Goal: Information Seeking & Learning: Learn about a topic

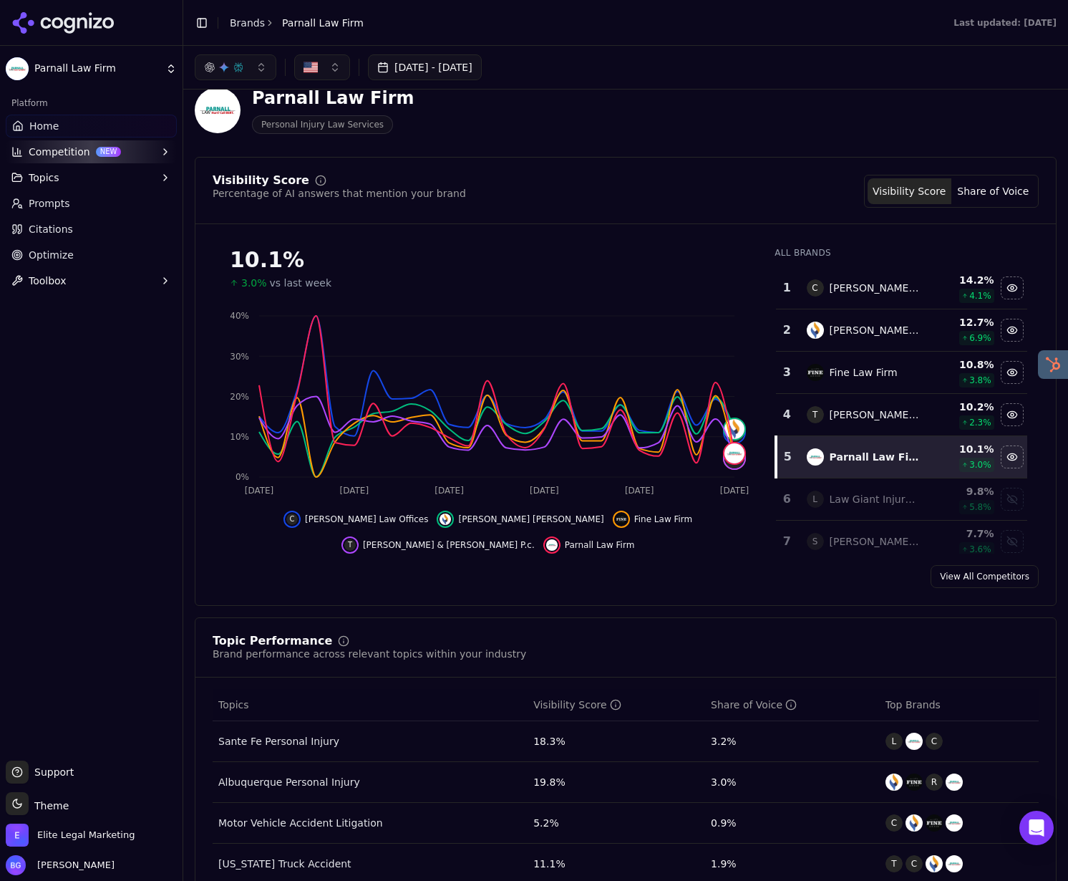
scroll to position [5, 0]
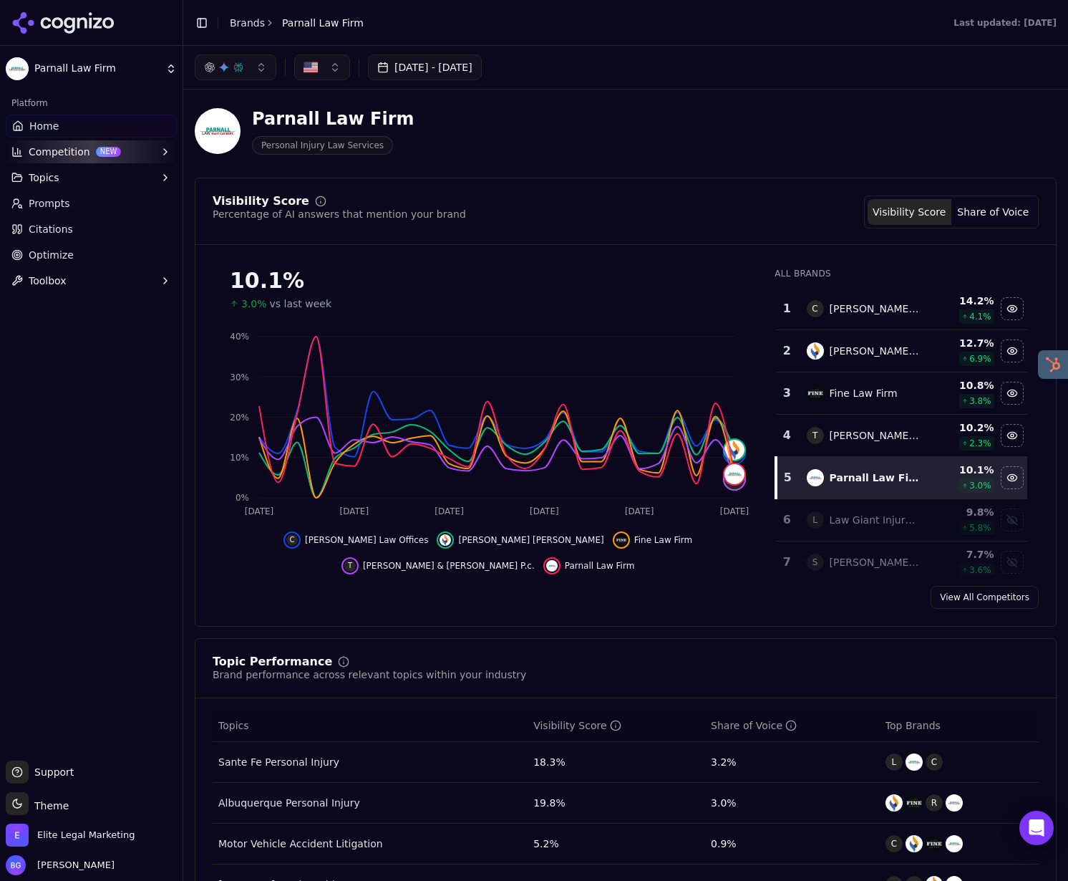
click at [37, 31] on icon at bounding box center [63, 22] width 104 height 21
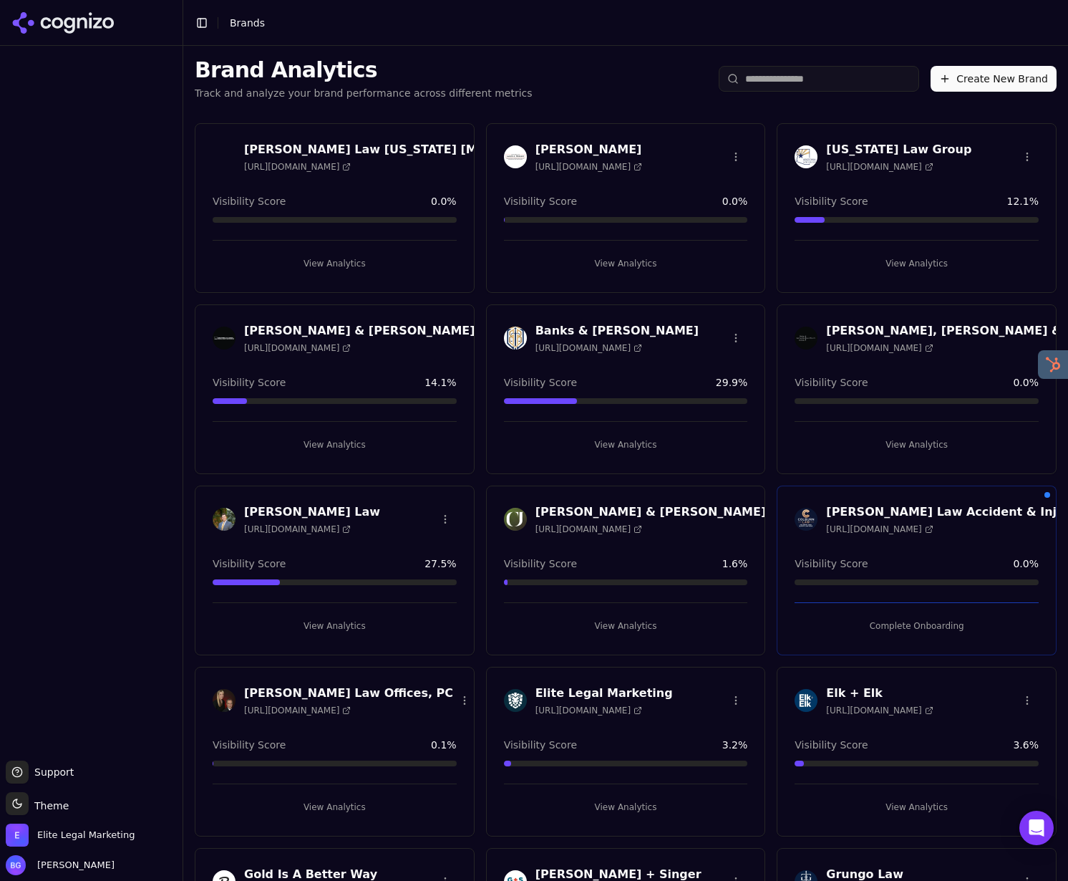
click at [160, 599] on div at bounding box center [91, 403] width 183 height 703
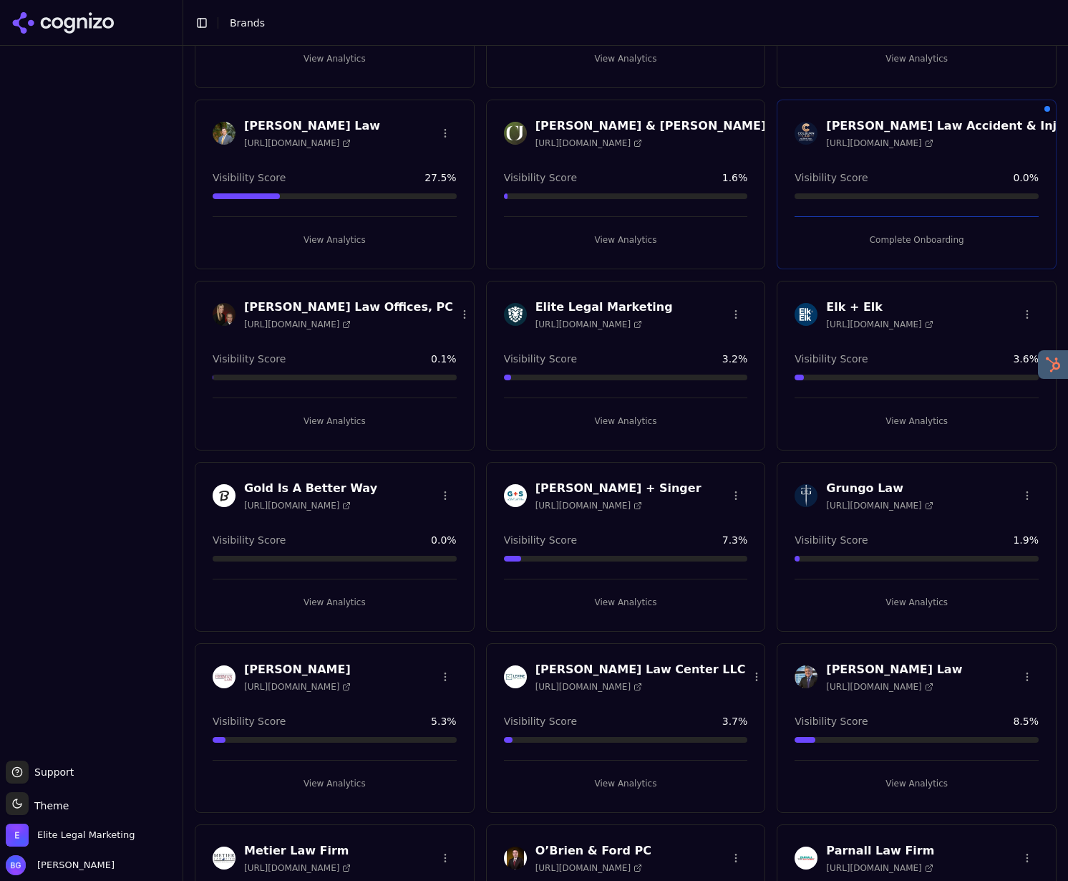
scroll to position [471, 0]
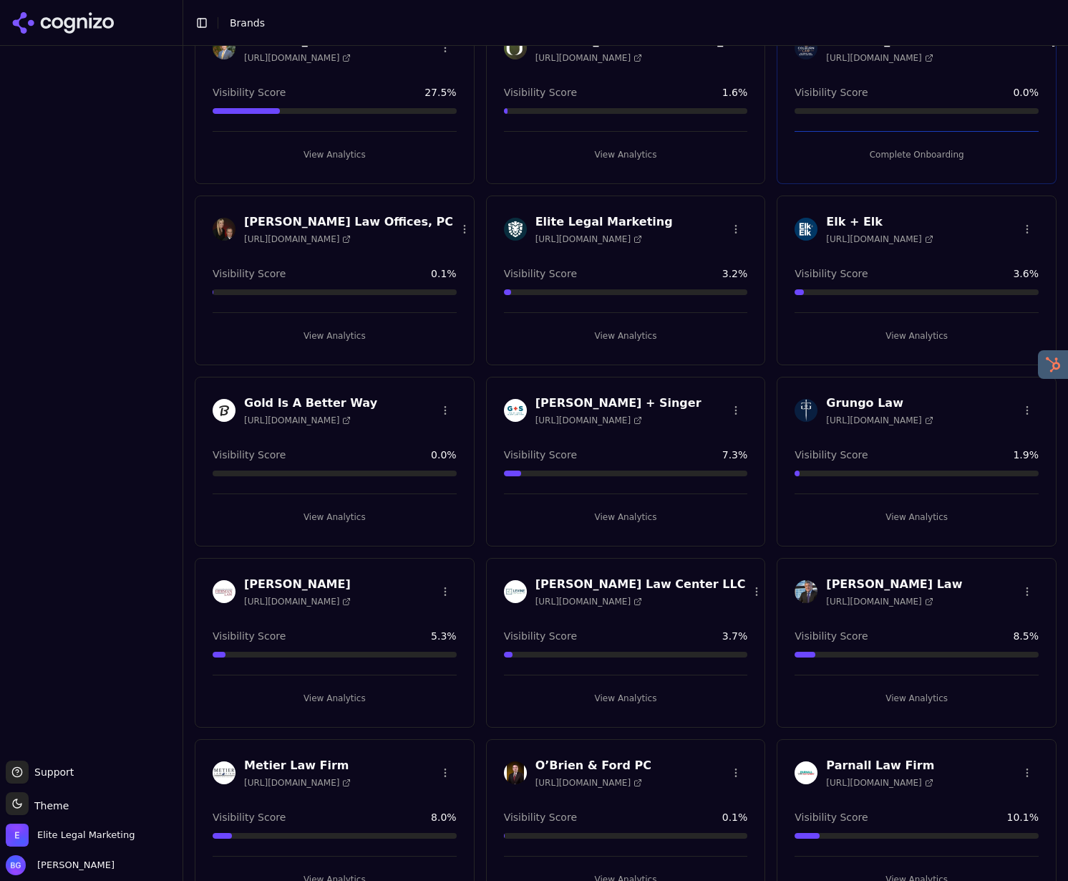
click at [882, 602] on span "[URL][DOMAIN_NAME]" at bounding box center [879, 601] width 107 height 11
drag, startPoint x: 907, startPoint y: 701, endPoint x: 810, endPoint y: 659, distance: 105.5
click at [905, 701] on button "View Analytics" at bounding box center [917, 698] width 244 height 23
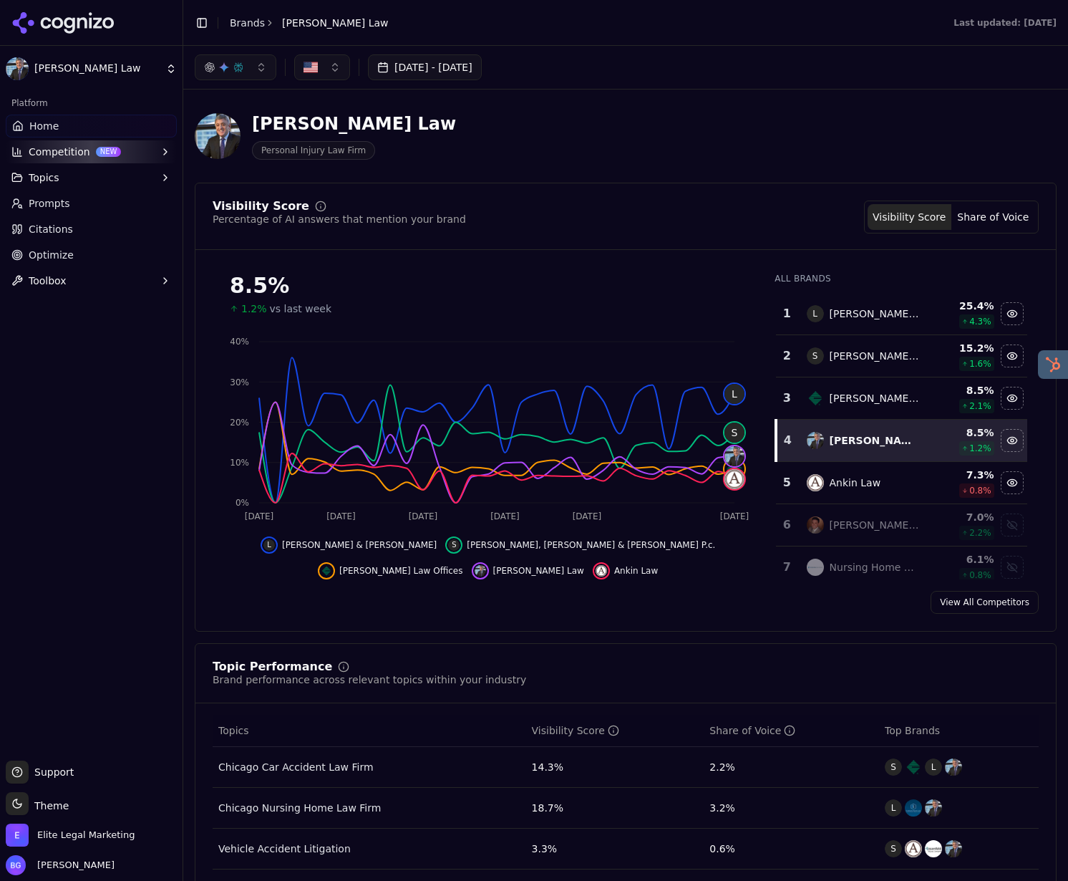
scroll to position [1, 0]
click at [57, 253] on span "Optimize" at bounding box center [51, 255] width 45 height 14
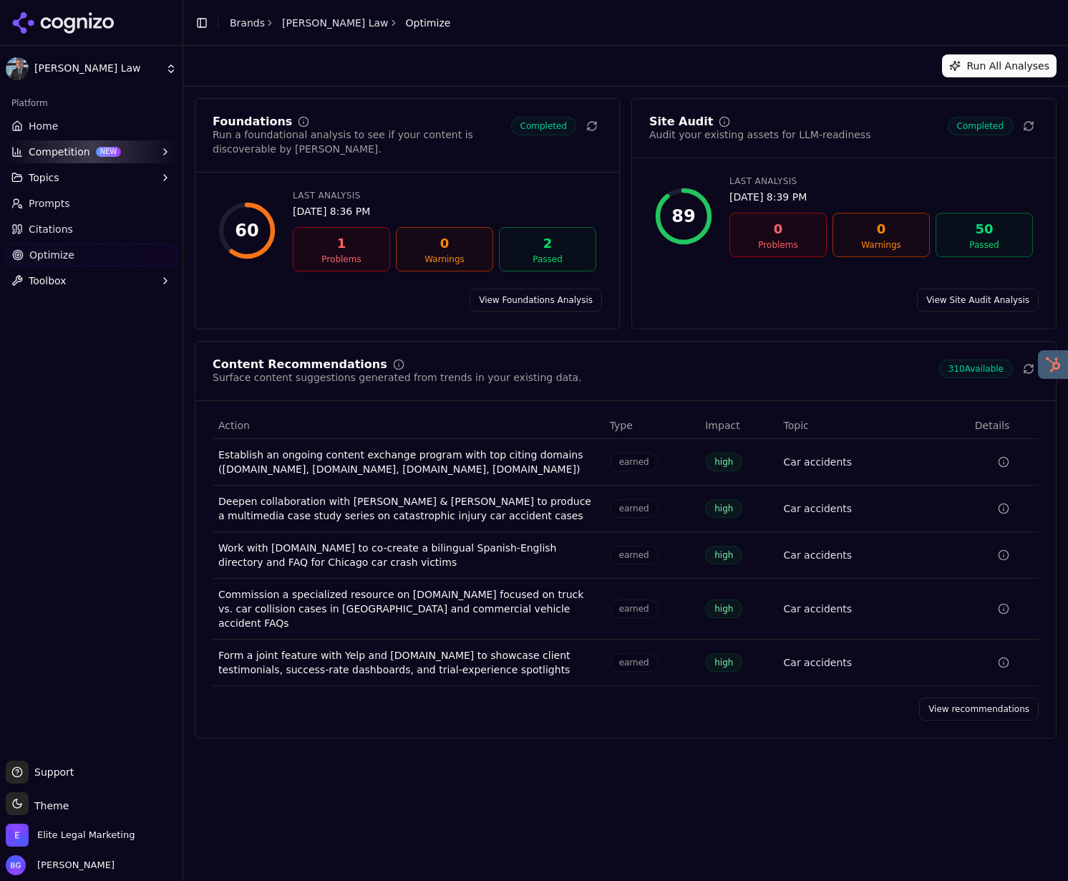
click at [39, 131] on span "Home" at bounding box center [43, 126] width 29 height 14
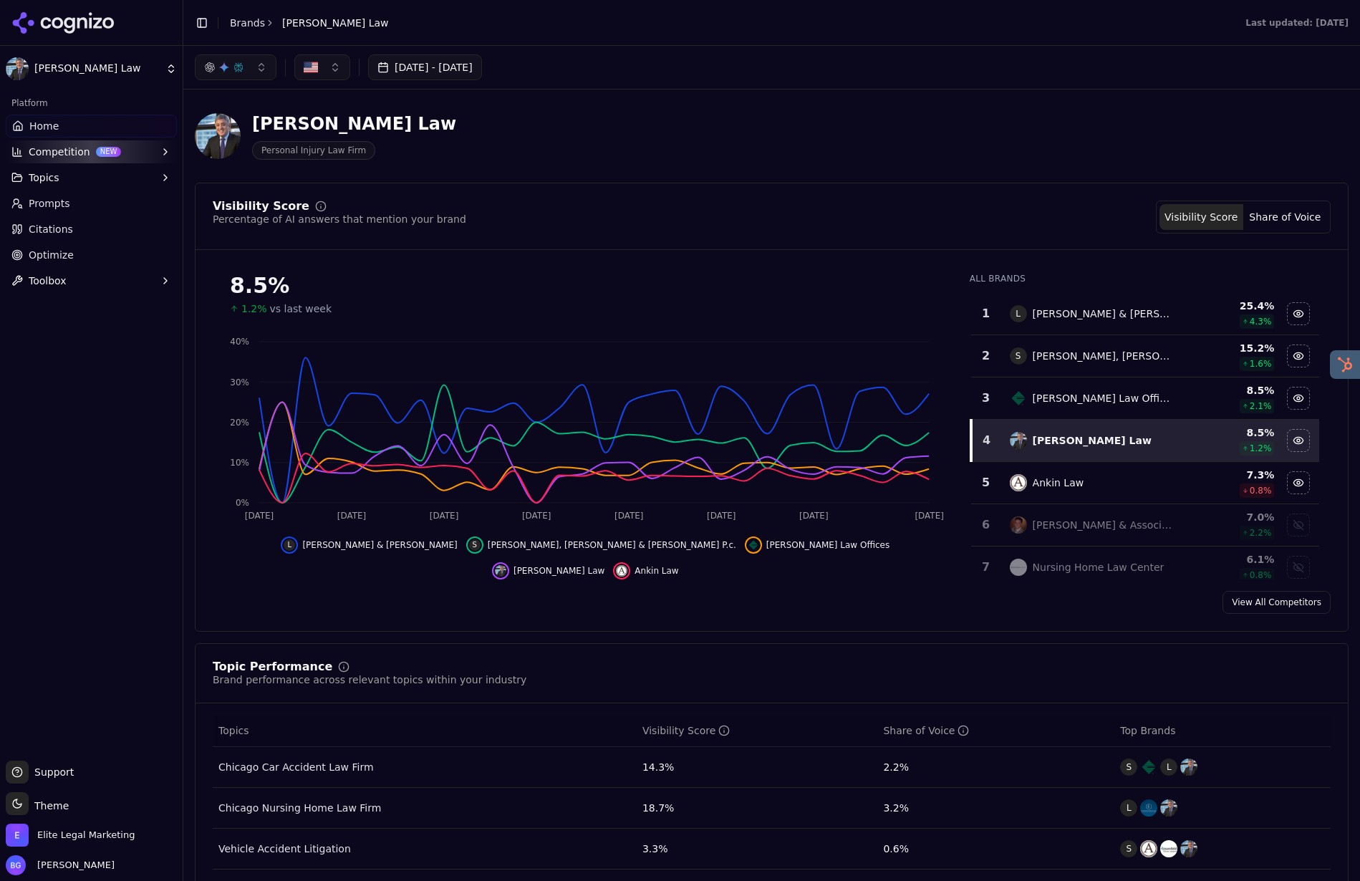
click at [775, 140] on div "[PERSON_NAME] Law Personal Injury Law Firm" at bounding box center [516, 135] width 642 height 47
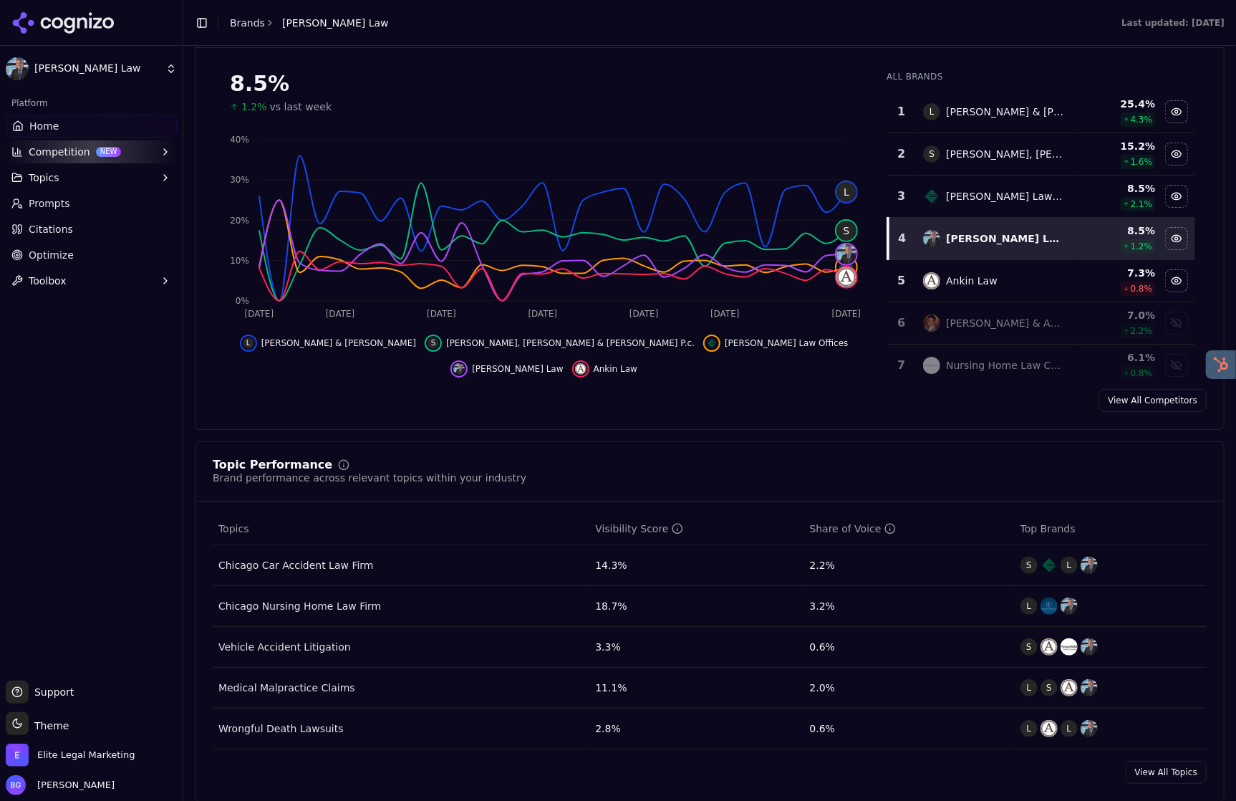
scroll to position [311, 0]
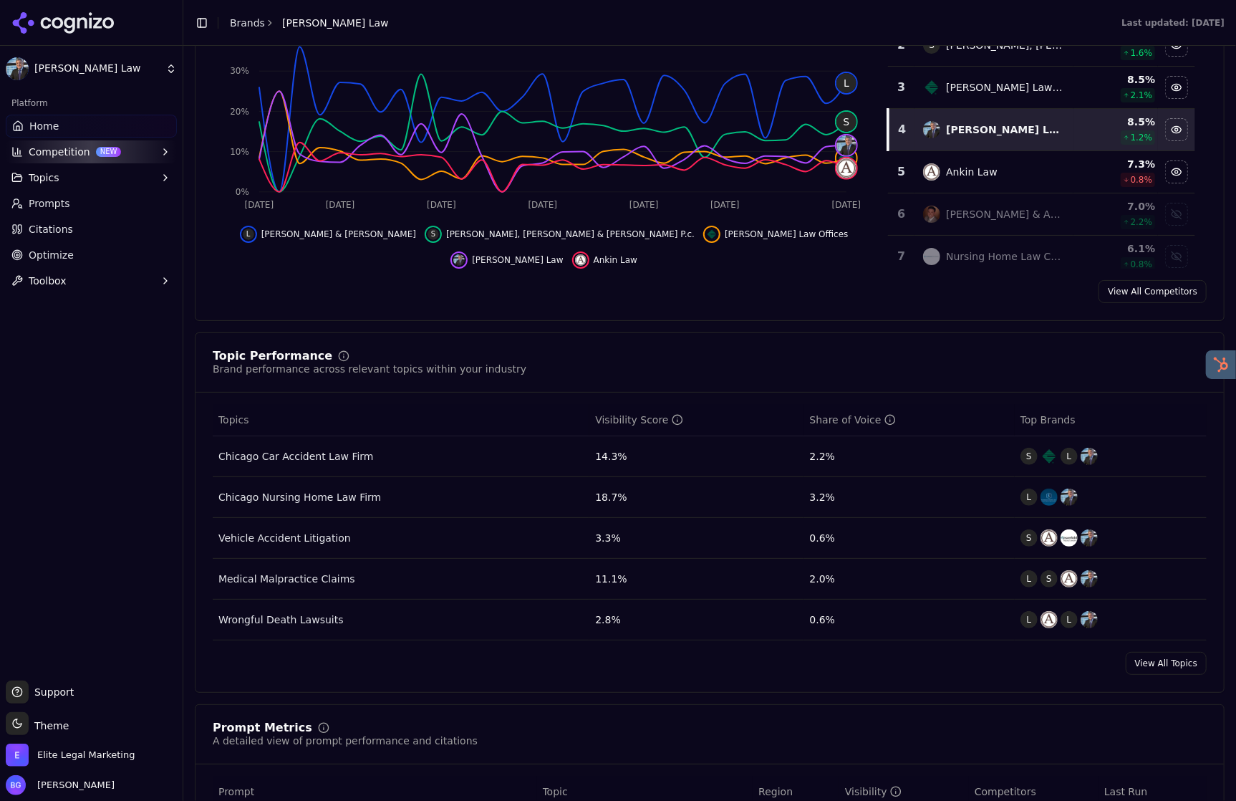
click at [1068, 668] on link "View All Topics" at bounding box center [1166, 663] width 81 height 23
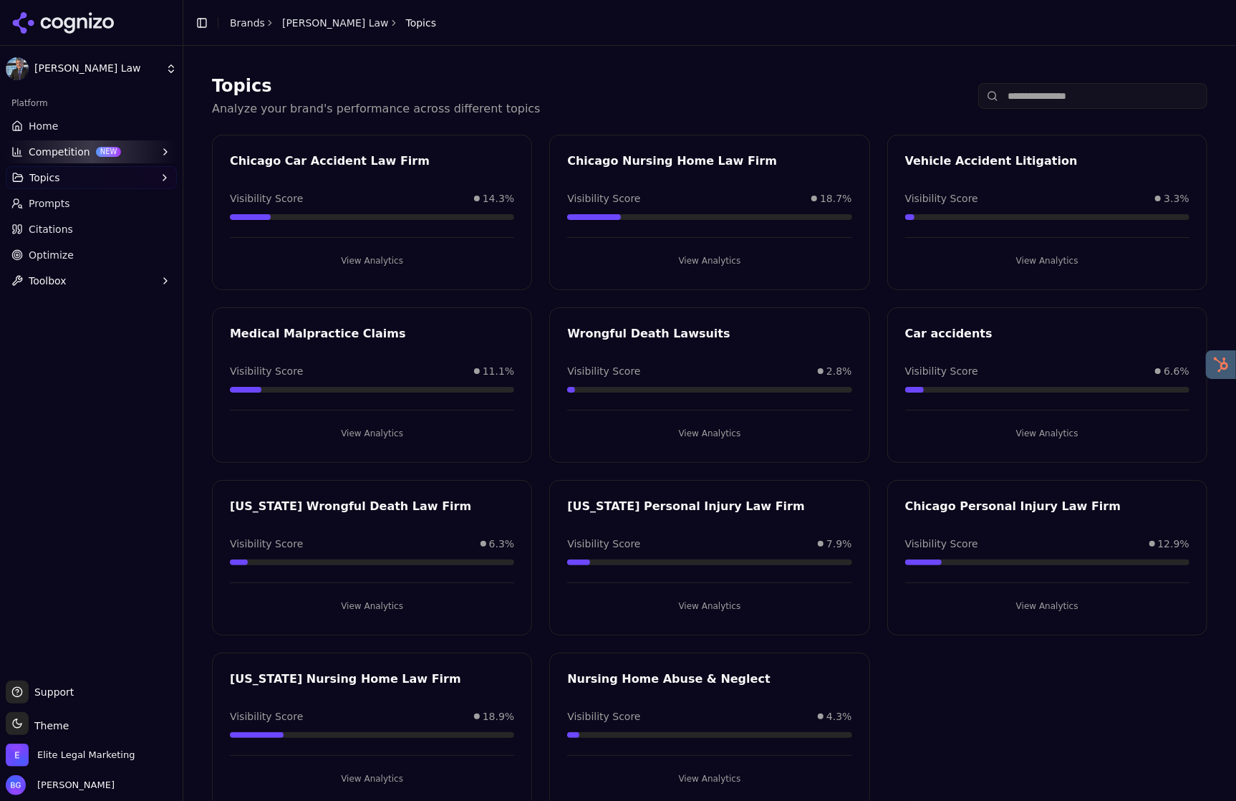
scroll to position [20, 0]
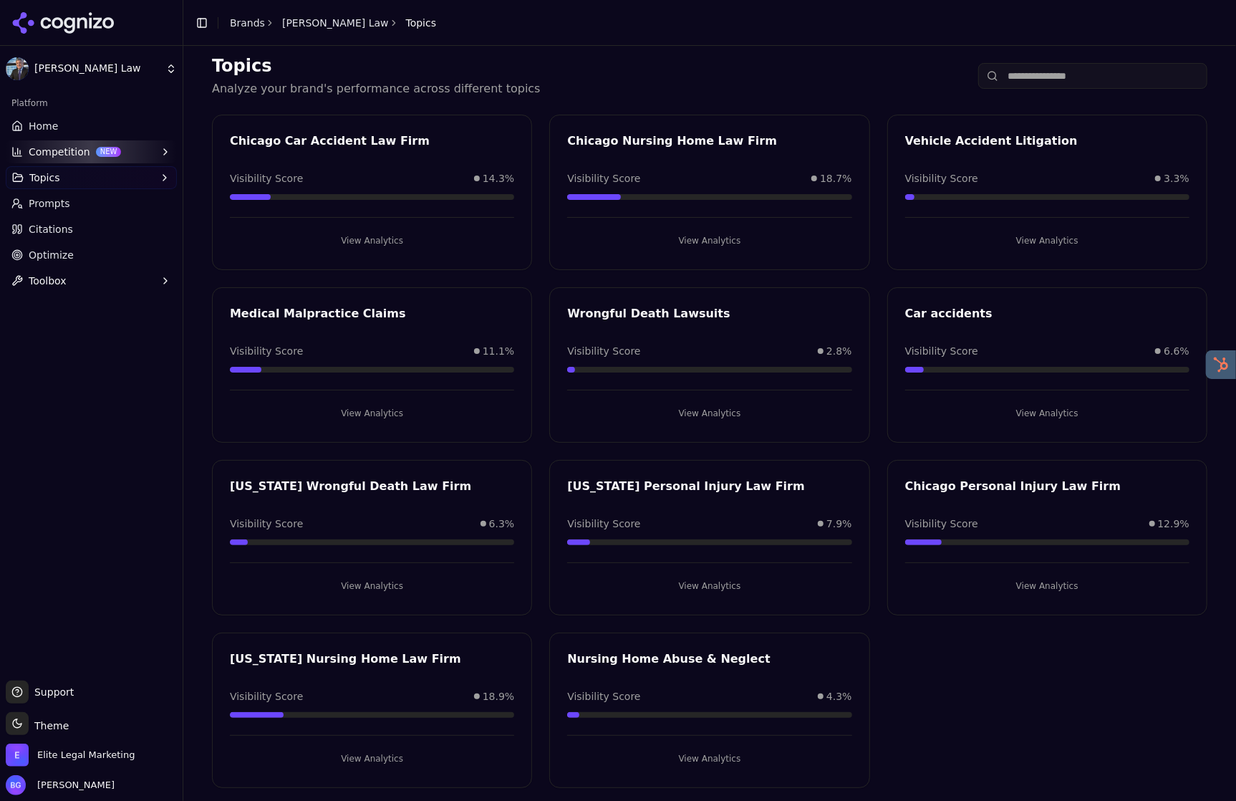
click at [363, 236] on button "View Analytics" at bounding box center [372, 240] width 284 height 23
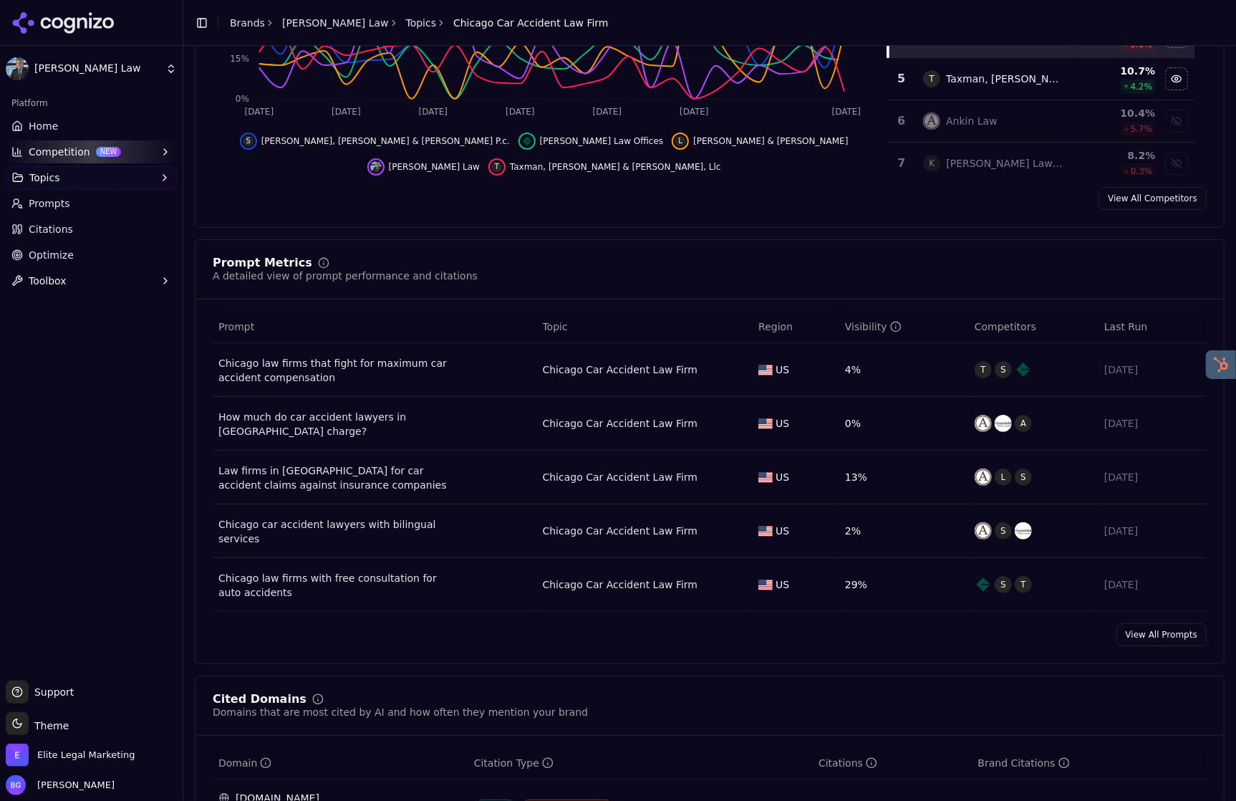
scroll to position [323, 0]
click at [1068, 634] on link "View All Prompts" at bounding box center [1161, 633] width 90 height 23
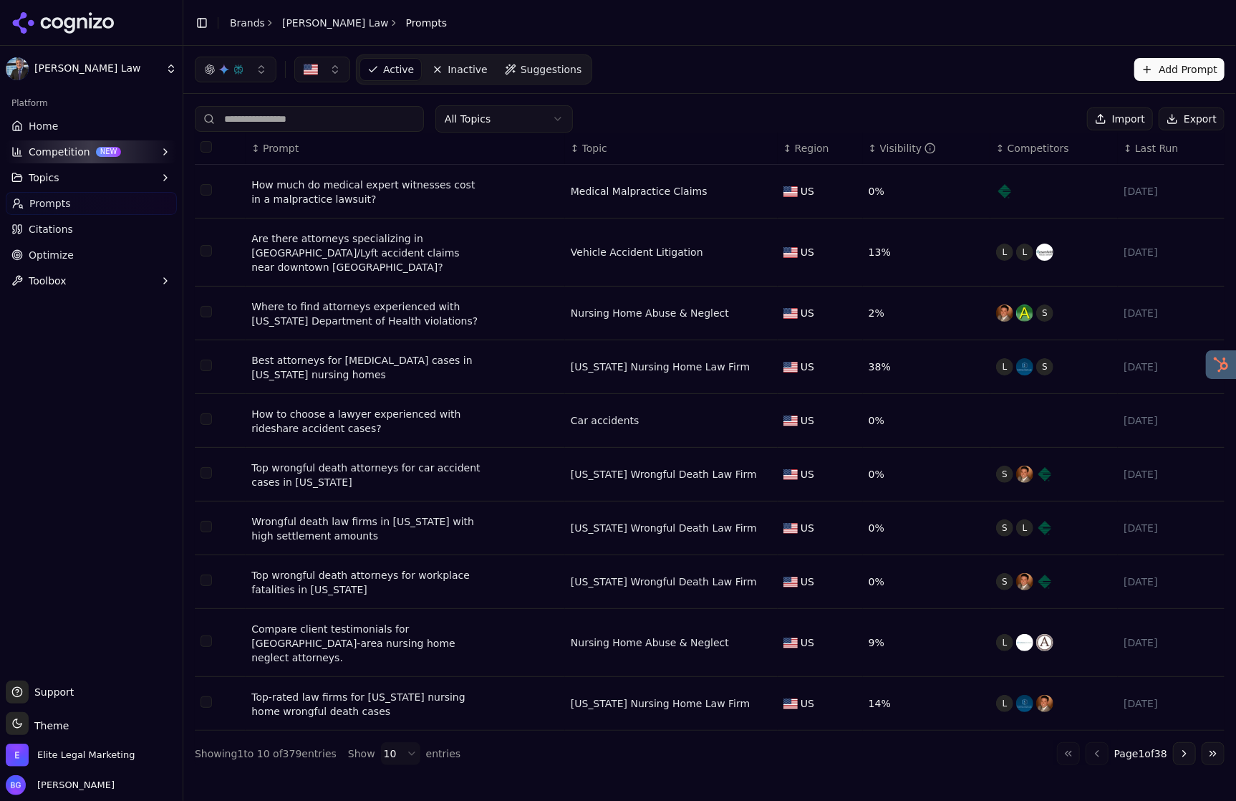
click at [590, 148] on span "Topic" at bounding box center [594, 148] width 25 height 14
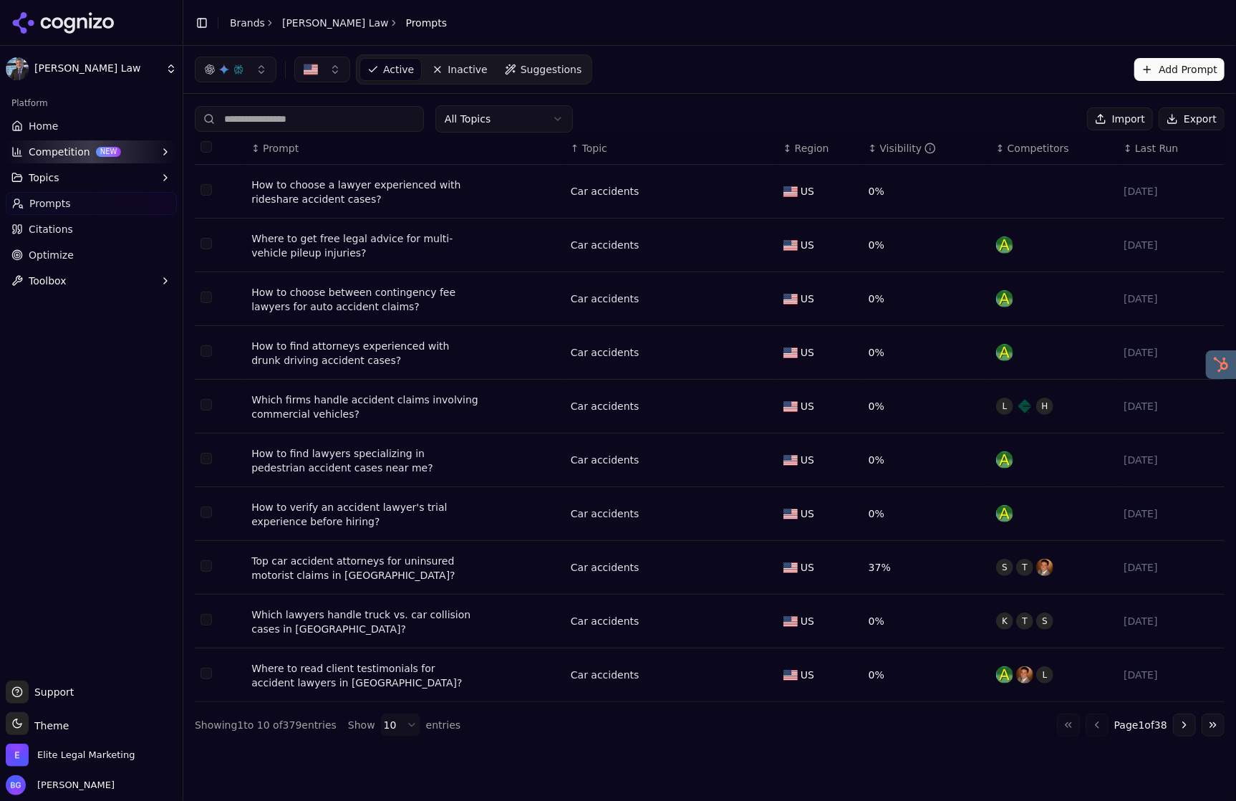
click at [912, 153] on div "Visibility" at bounding box center [908, 148] width 57 height 14
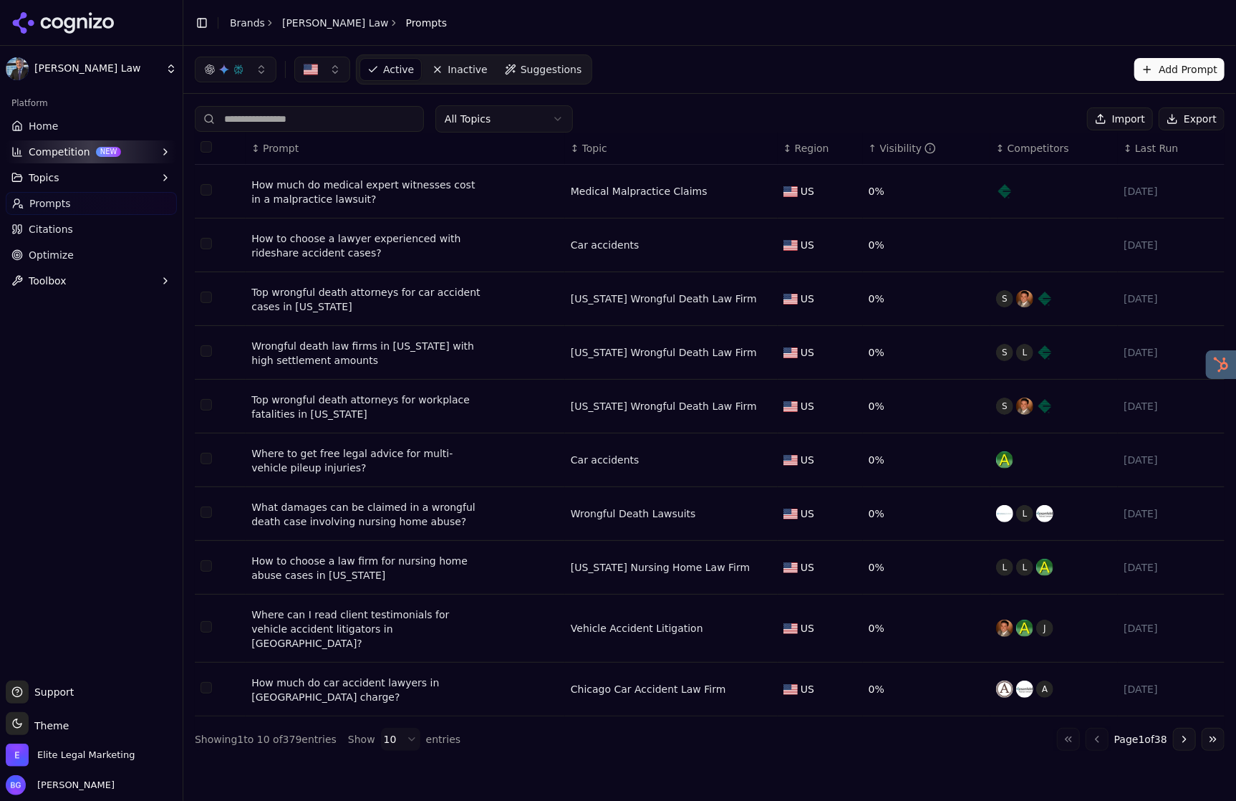
click at [907, 152] on div "Visibility" at bounding box center [908, 148] width 57 height 14
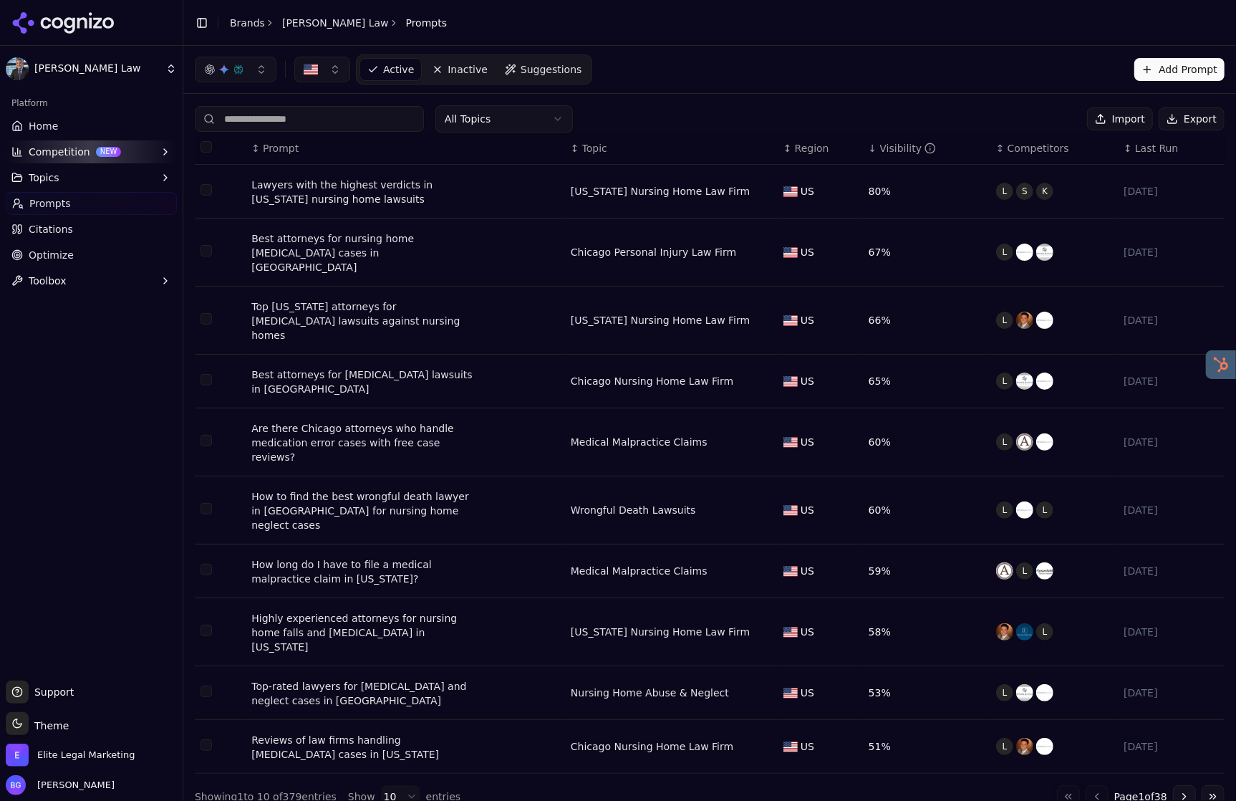
click at [1068, 785] on button "Go to next page" at bounding box center [1184, 796] width 23 height 23
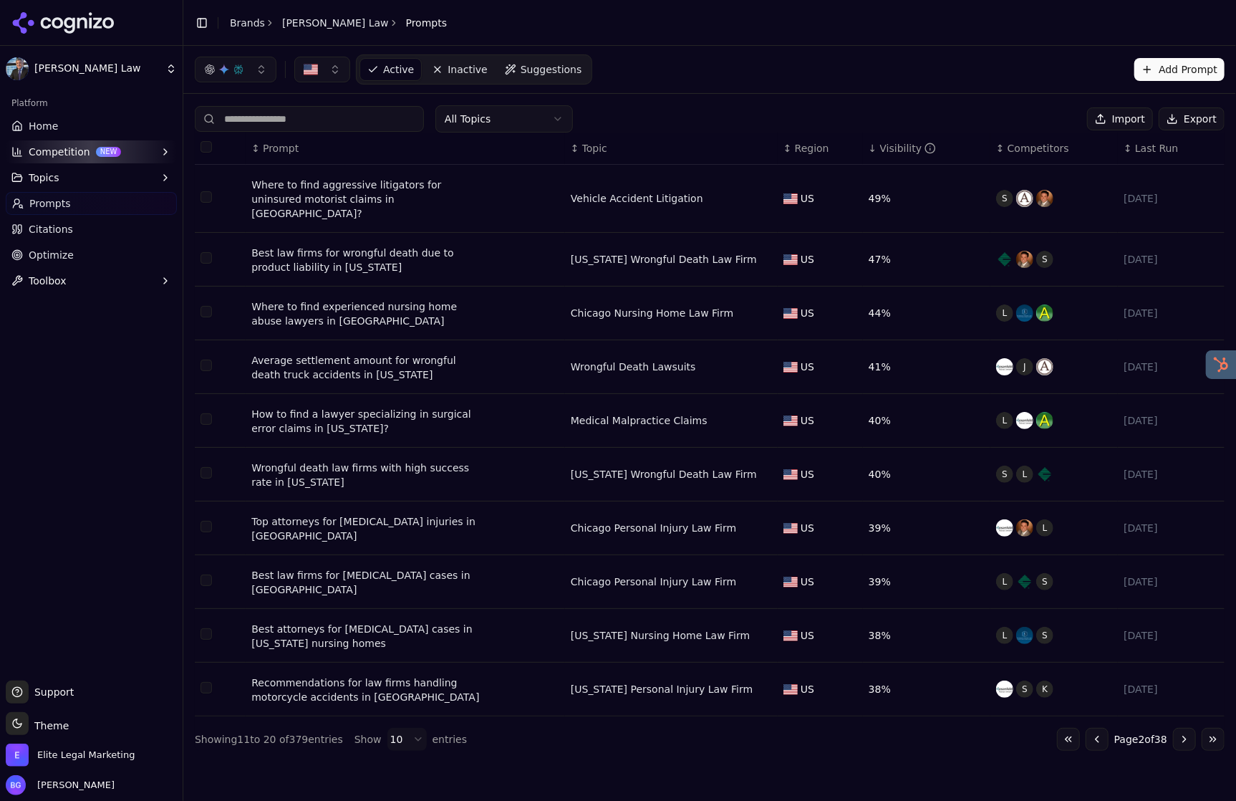
click at [1068, 734] on button "Go to next page" at bounding box center [1184, 739] width 23 height 23
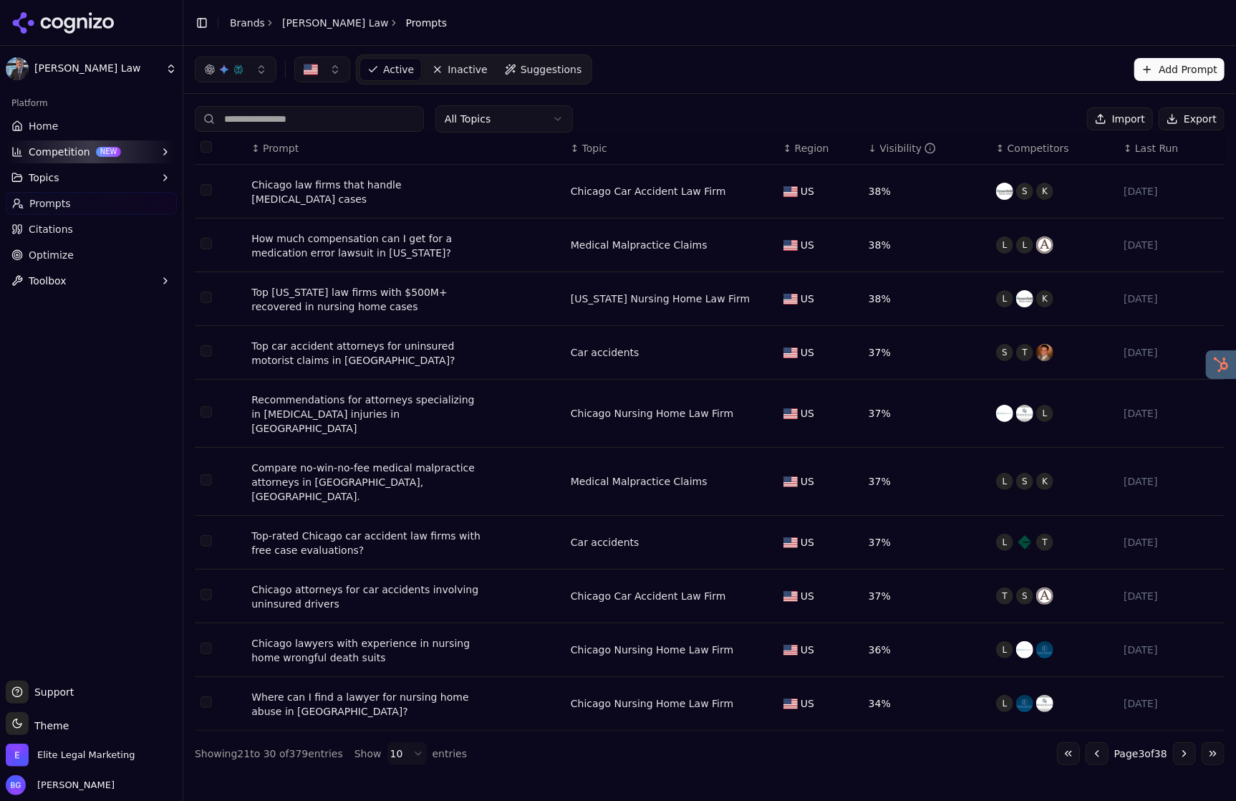
click at [50, 132] on span "Home" at bounding box center [43, 126] width 29 height 14
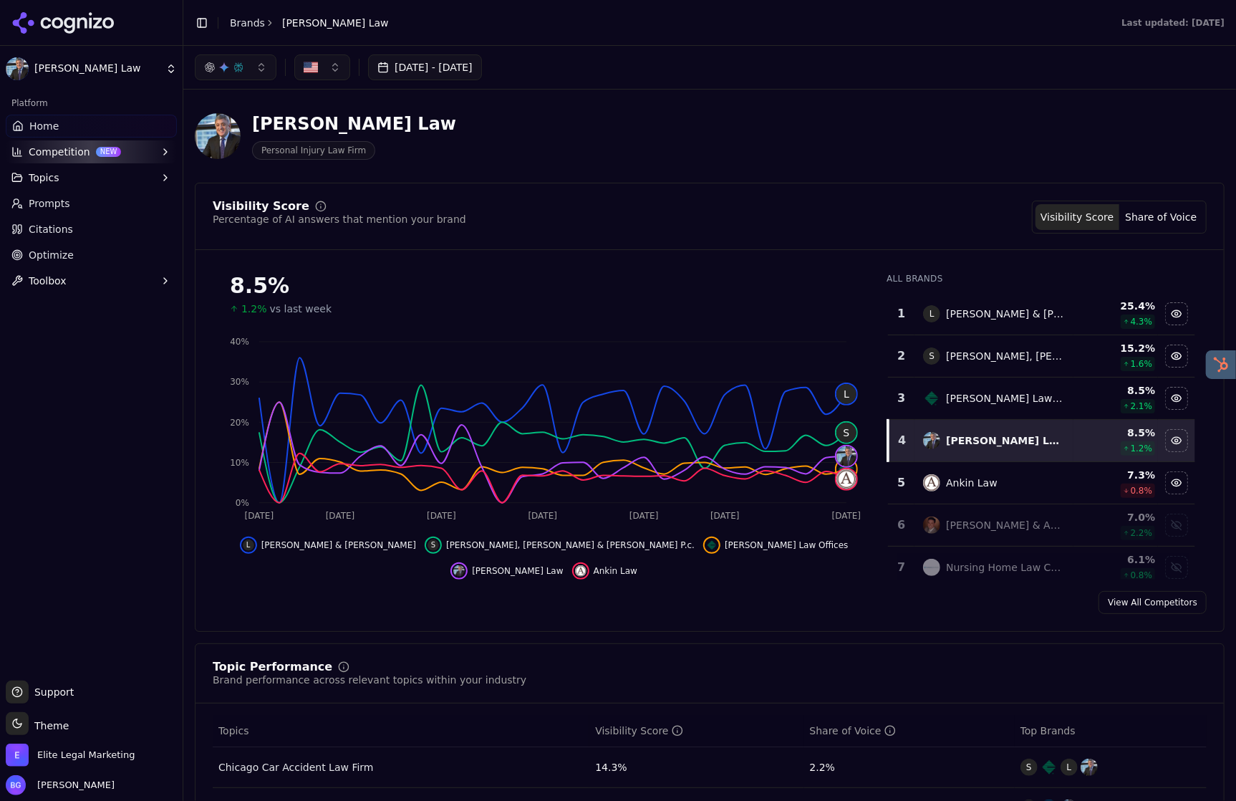
click at [246, 72] on button "button" at bounding box center [236, 67] width 82 height 26
click at [226, 127] on span "ChatGPT-Search" at bounding box center [230, 124] width 80 height 14
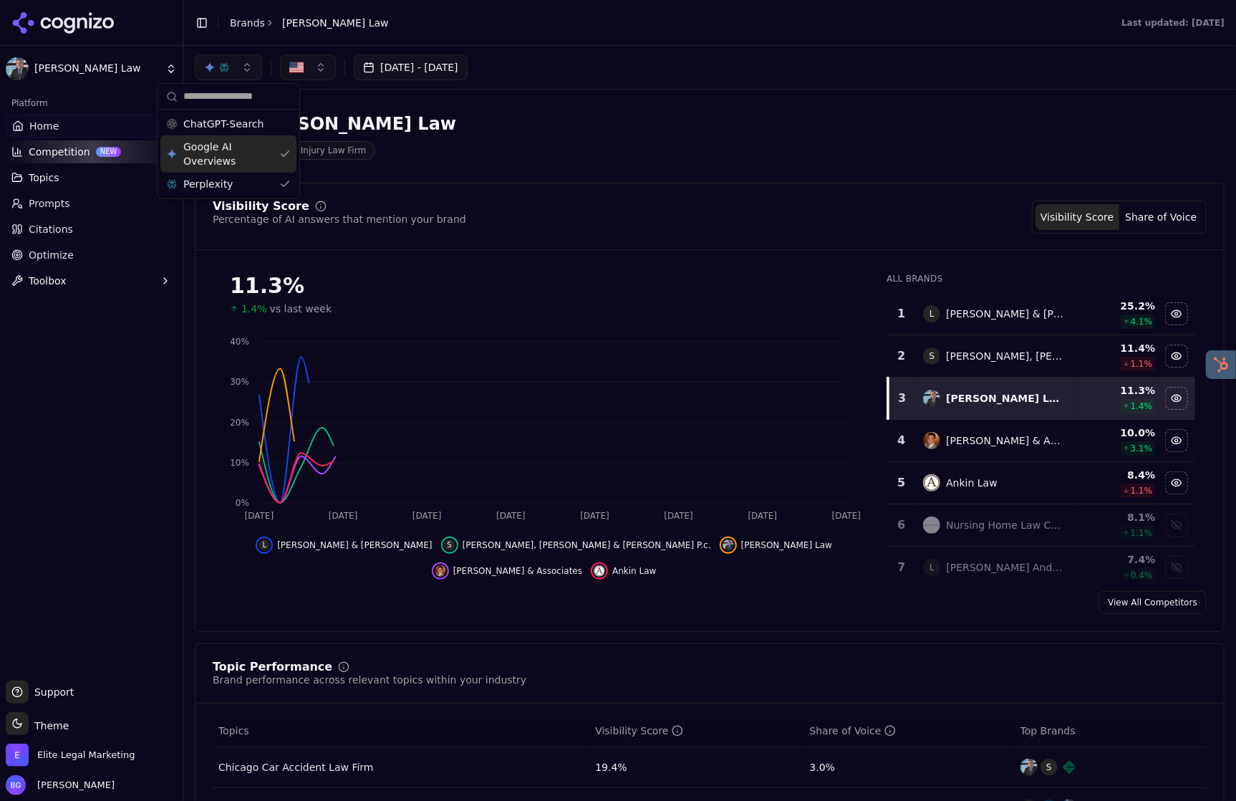
click at [276, 155] on div "Google AI Overviews" at bounding box center [228, 153] width 136 height 37
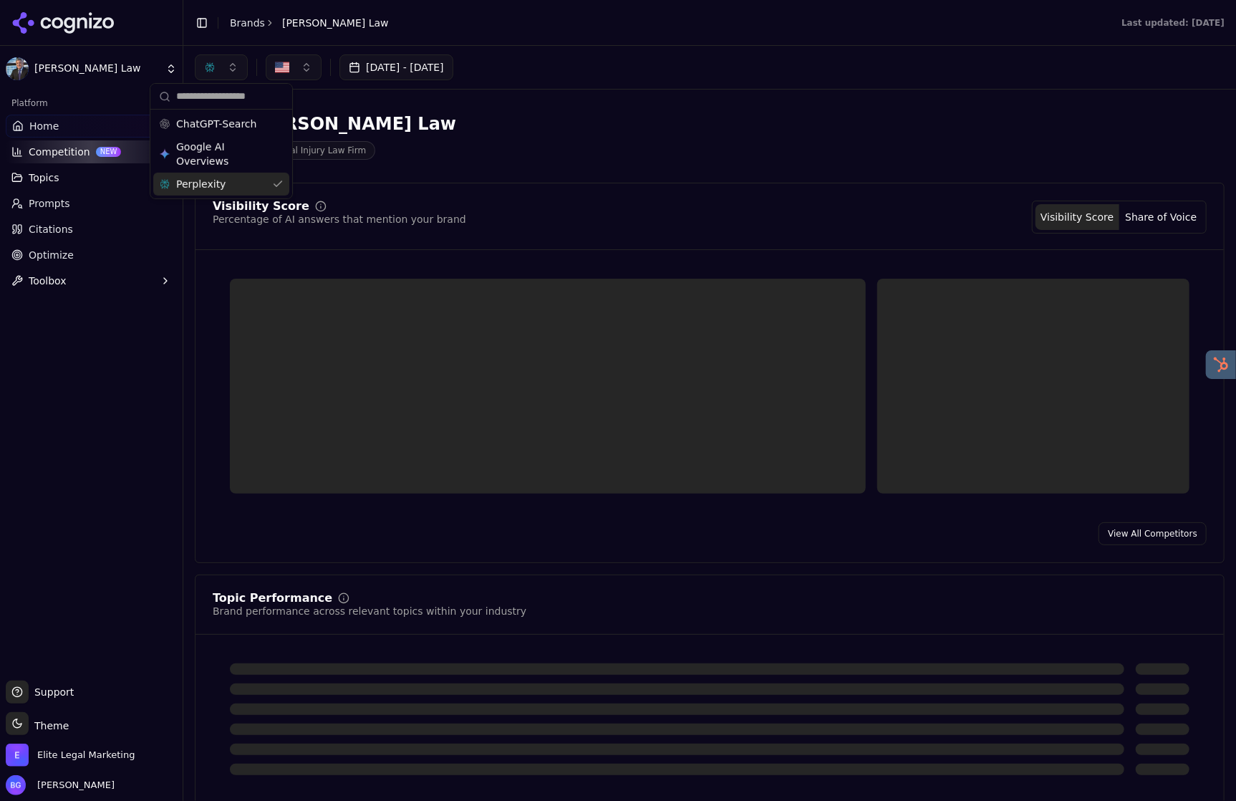
click at [274, 178] on div "Perplexity" at bounding box center [221, 184] width 136 height 23
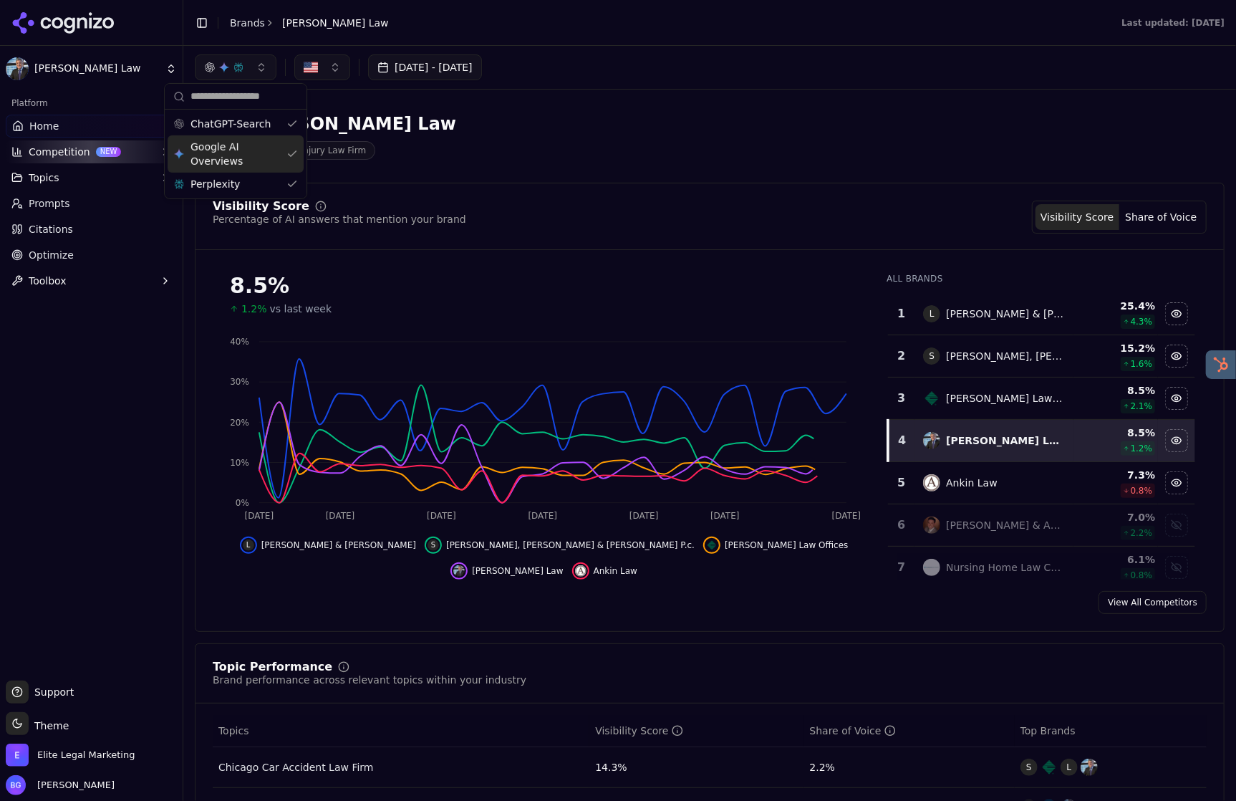
click at [294, 155] on div "Google AI Overviews" at bounding box center [236, 153] width 136 height 37
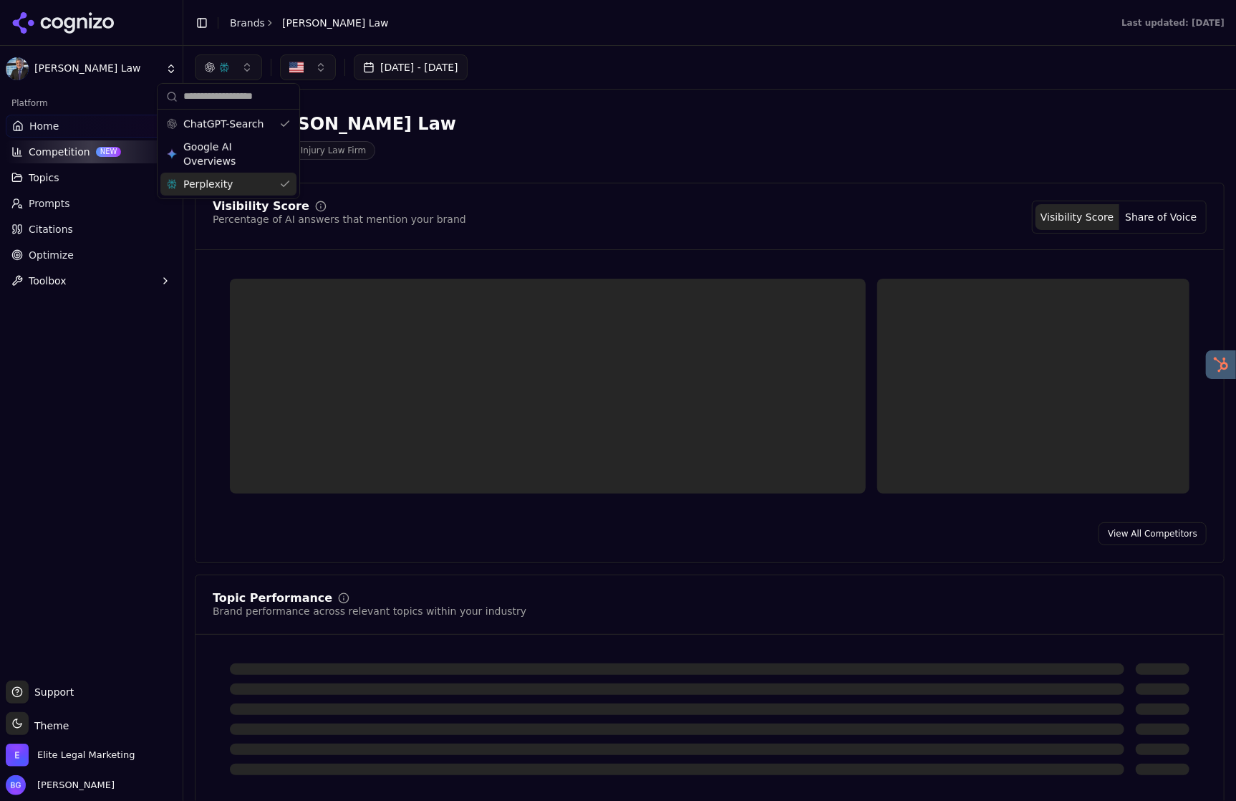
click at [291, 187] on div "Perplexity" at bounding box center [228, 184] width 136 height 23
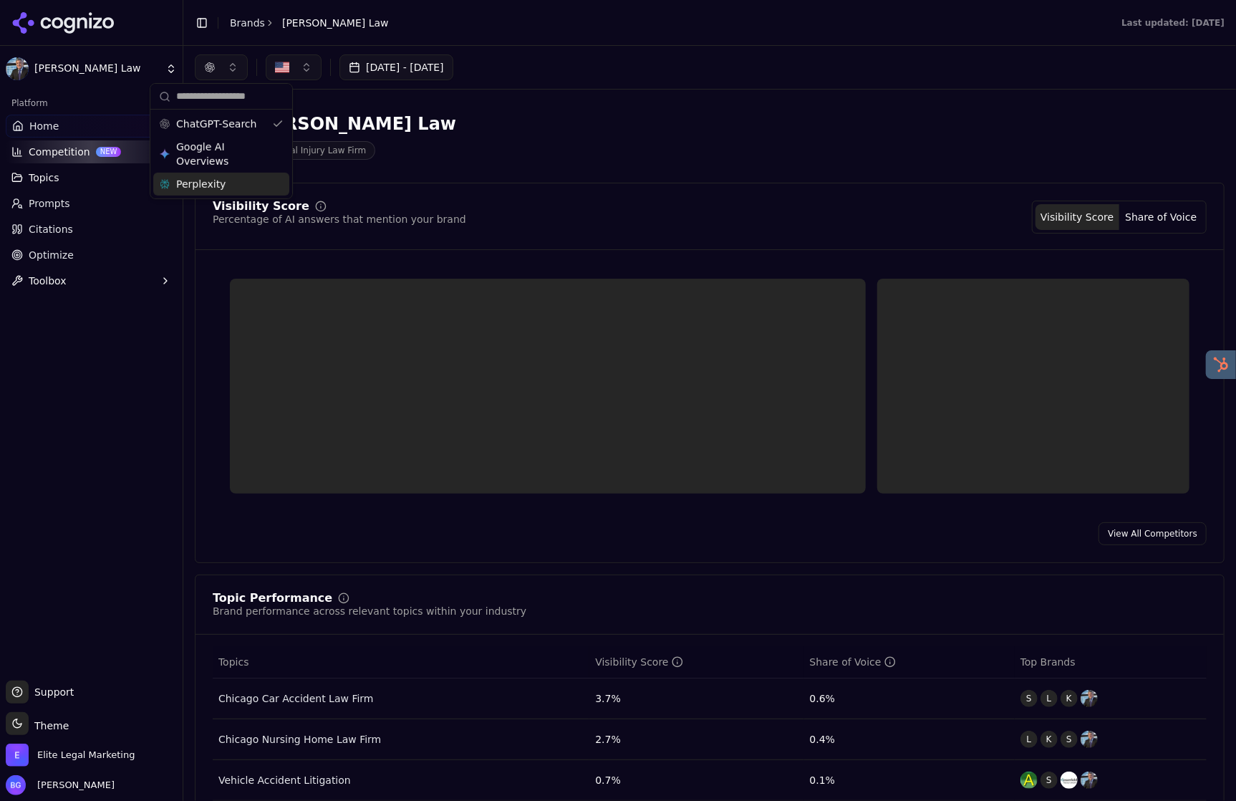
click at [672, 69] on div "[DATE] - [DATE]" at bounding box center [710, 67] width 1030 height 26
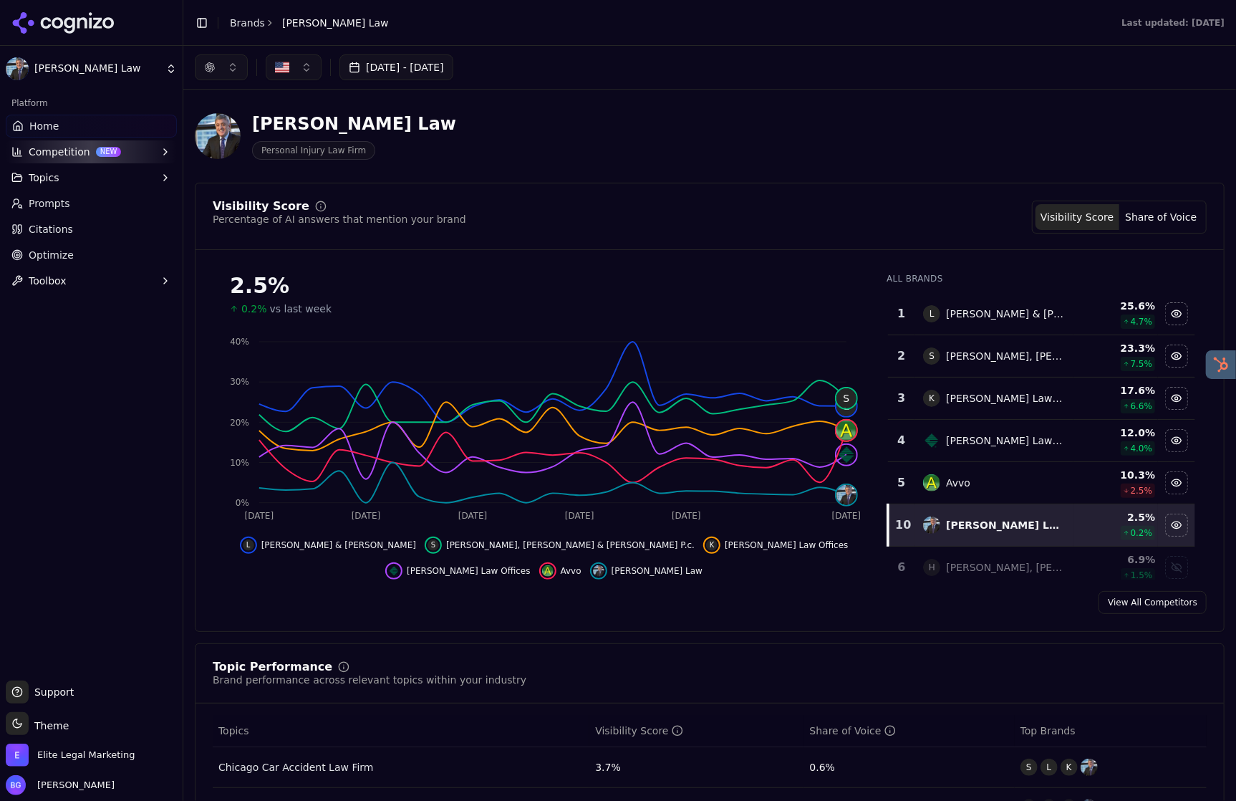
click at [37, 184] on span "Topics" at bounding box center [44, 177] width 31 height 14
drag, startPoint x: 104, startPoint y: 200, endPoint x: 164, endPoint y: 196, distance: 60.3
click at [104, 200] on span "Chicago Car Accident Law Firm" at bounding box center [91, 200] width 125 height 14
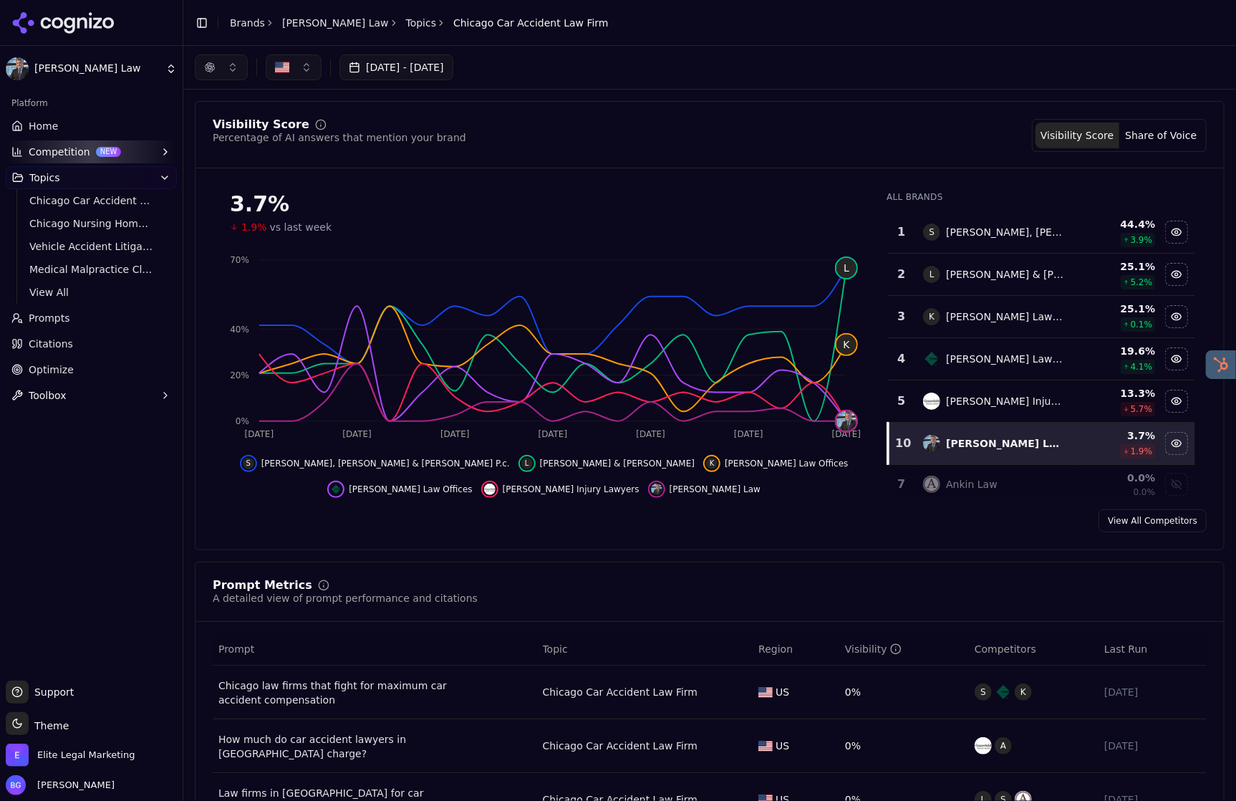
click at [209, 69] on div "button" at bounding box center [209, 67] width 11 height 11
click at [251, 163] on span "Google AI Overviews" at bounding box center [221, 154] width 90 height 29
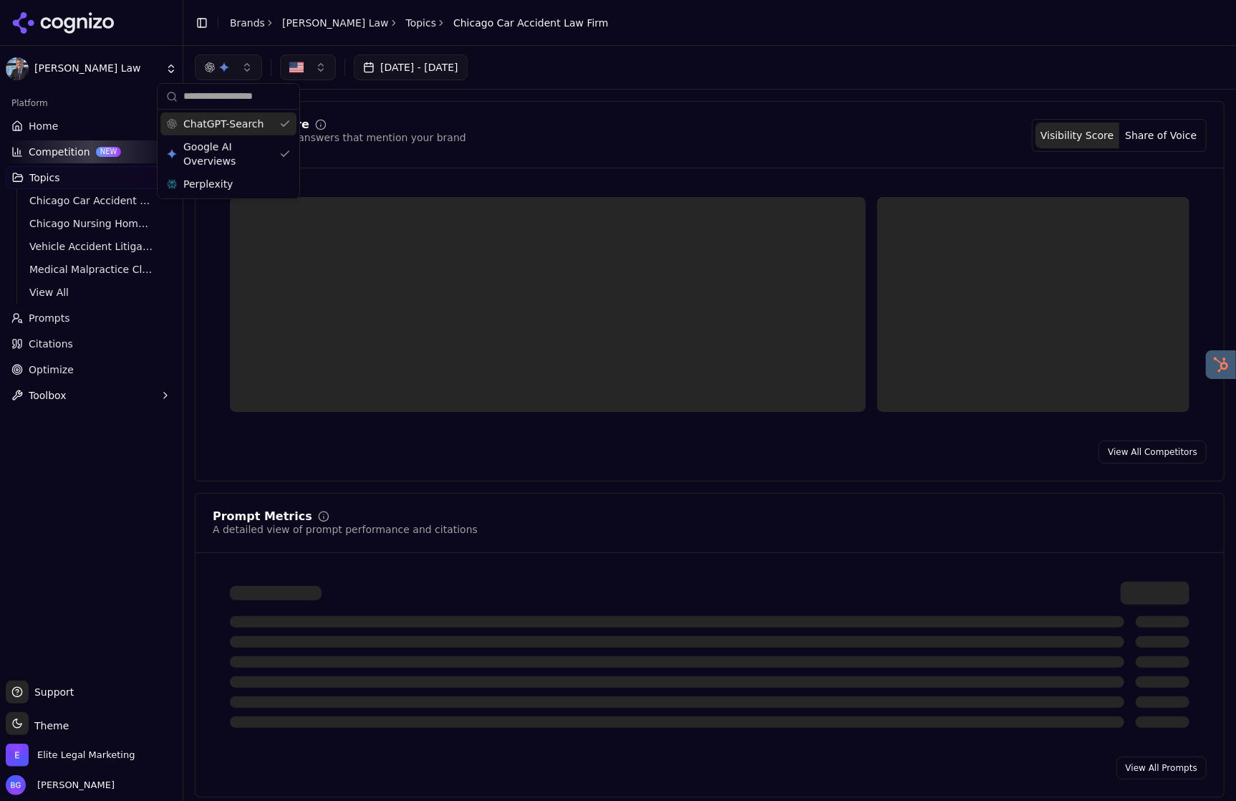
drag, startPoint x: 280, startPoint y: 125, endPoint x: 311, endPoint y: 126, distance: 31.5
click at [280, 125] on div "ChatGPT-Search" at bounding box center [228, 123] width 136 height 23
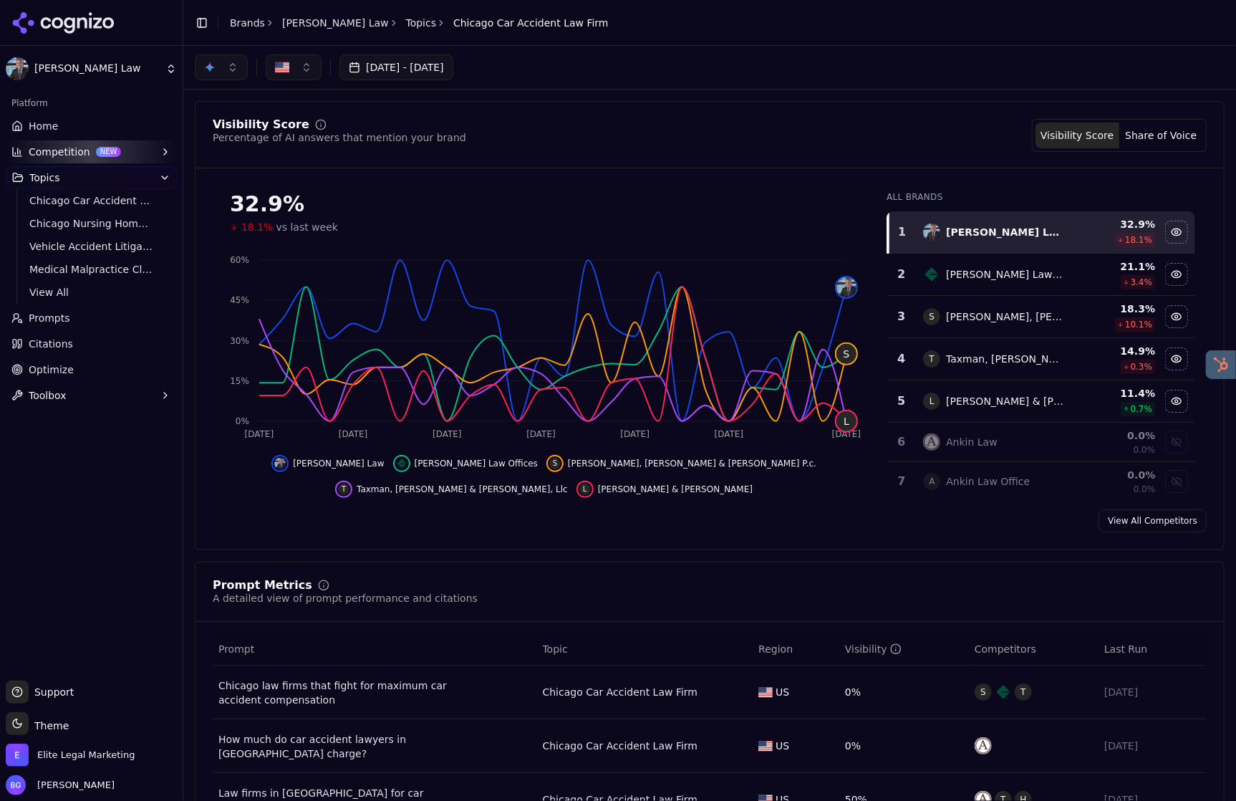
click at [560, 125] on div "Visibility Score Percentage of AI answers that mention your brand Visibility Sc…" at bounding box center [710, 135] width 994 height 33
click at [233, 73] on button "button" at bounding box center [221, 67] width 53 height 26
click at [503, 124] on div "Visibility Score Percentage of AI answers that mention your brand Visibility Sc…" at bounding box center [710, 135] width 994 height 33
click at [211, 69] on div "button" at bounding box center [209, 67] width 11 height 11
click at [274, 132] on div "ChatGPT-Search" at bounding box center [221, 123] width 136 height 23
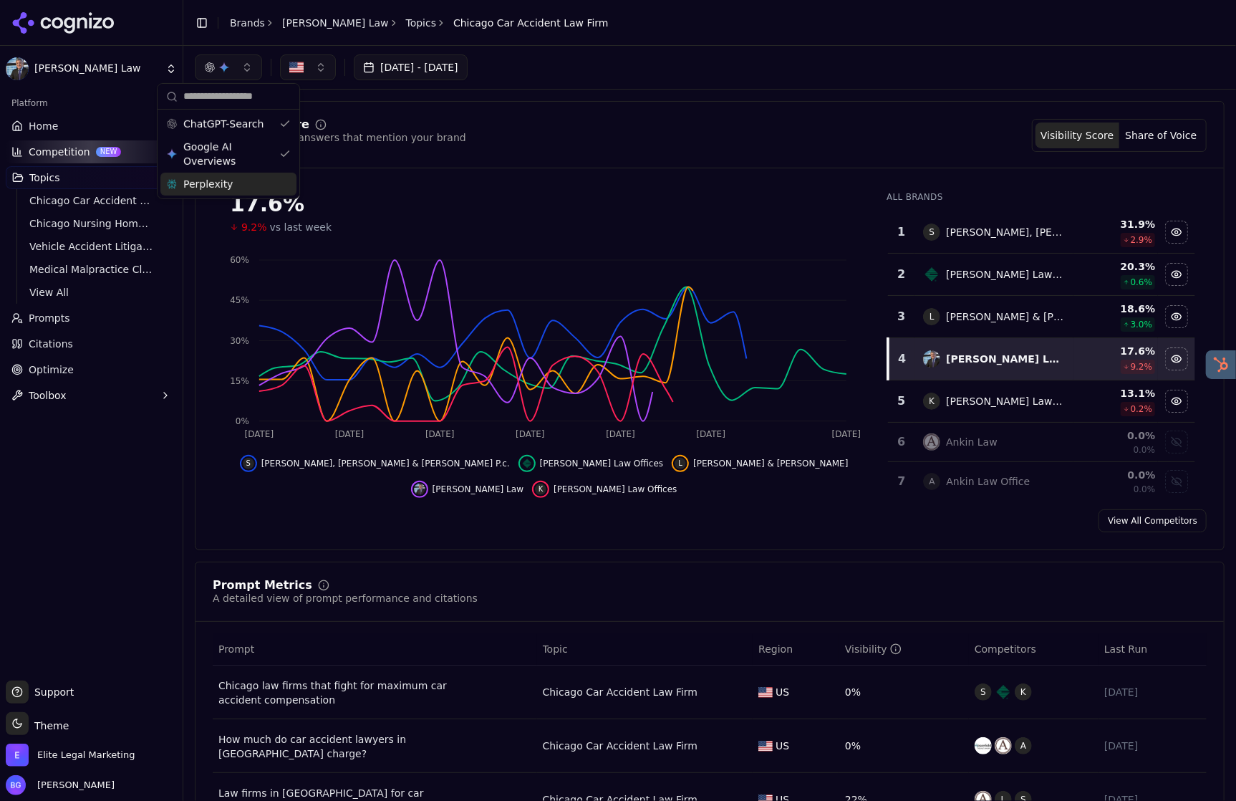
click at [273, 180] on div "Perplexity" at bounding box center [228, 184] width 136 height 23
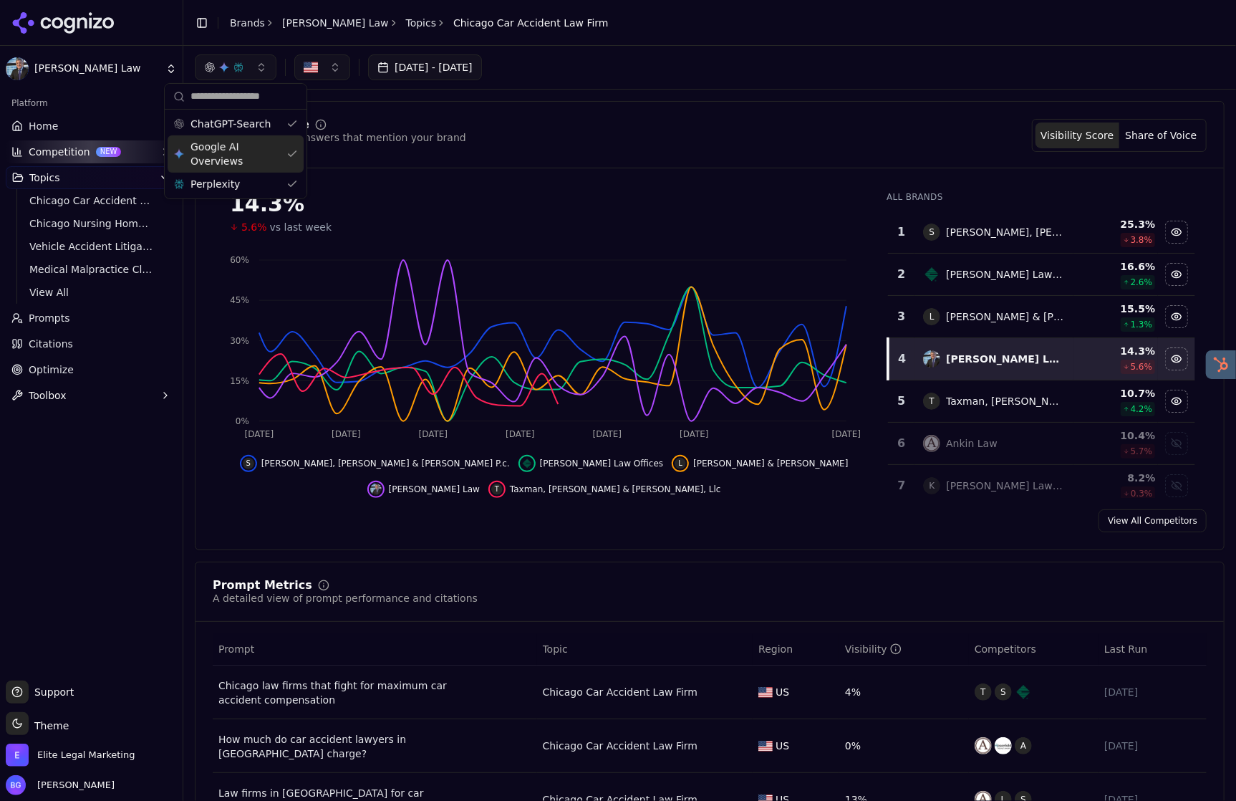
click at [288, 159] on div "Google AI Overviews" at bounding box center [236, 153] width 136 height 37
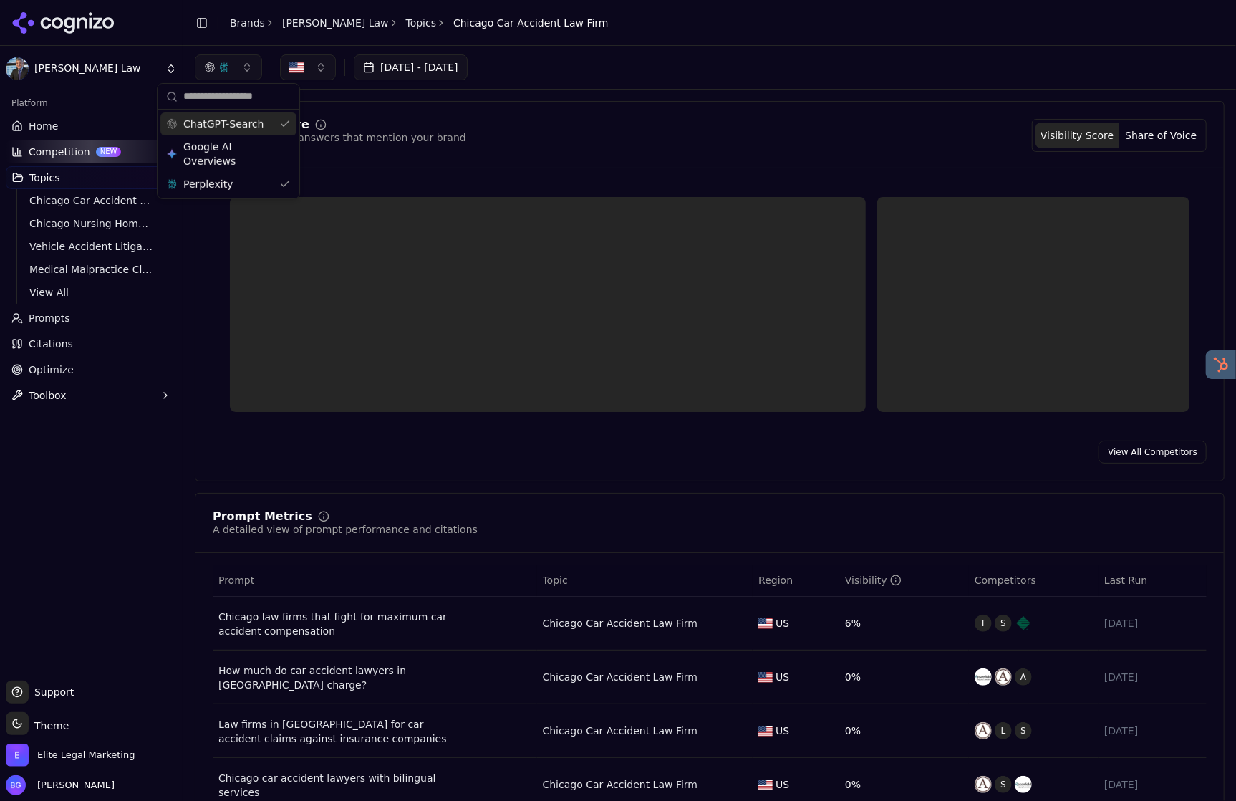
click at [287, 129] on div "ChatGPT-Search" at bounding box center [228, 123] width 136 height 23
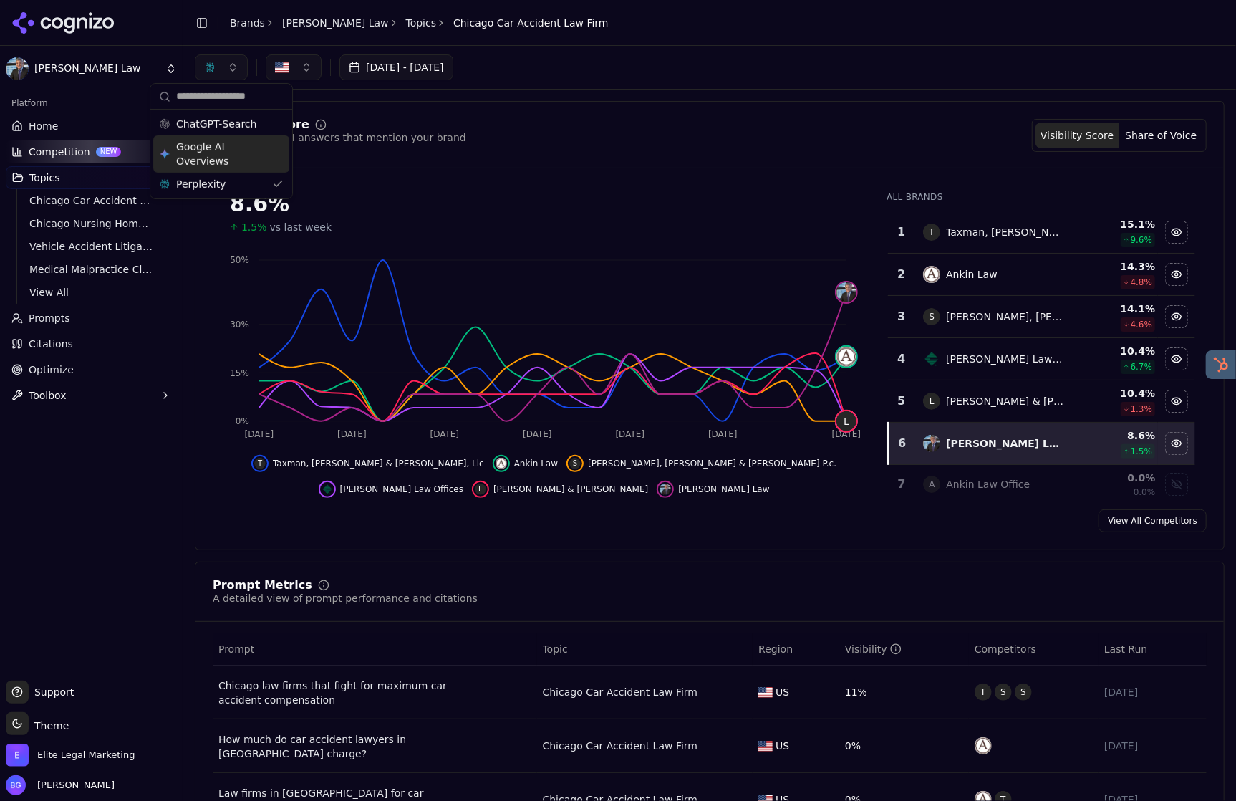
click at [276, 153] on div "Google AI Overviews" at bounding box center [221, 153] width 136 height 37
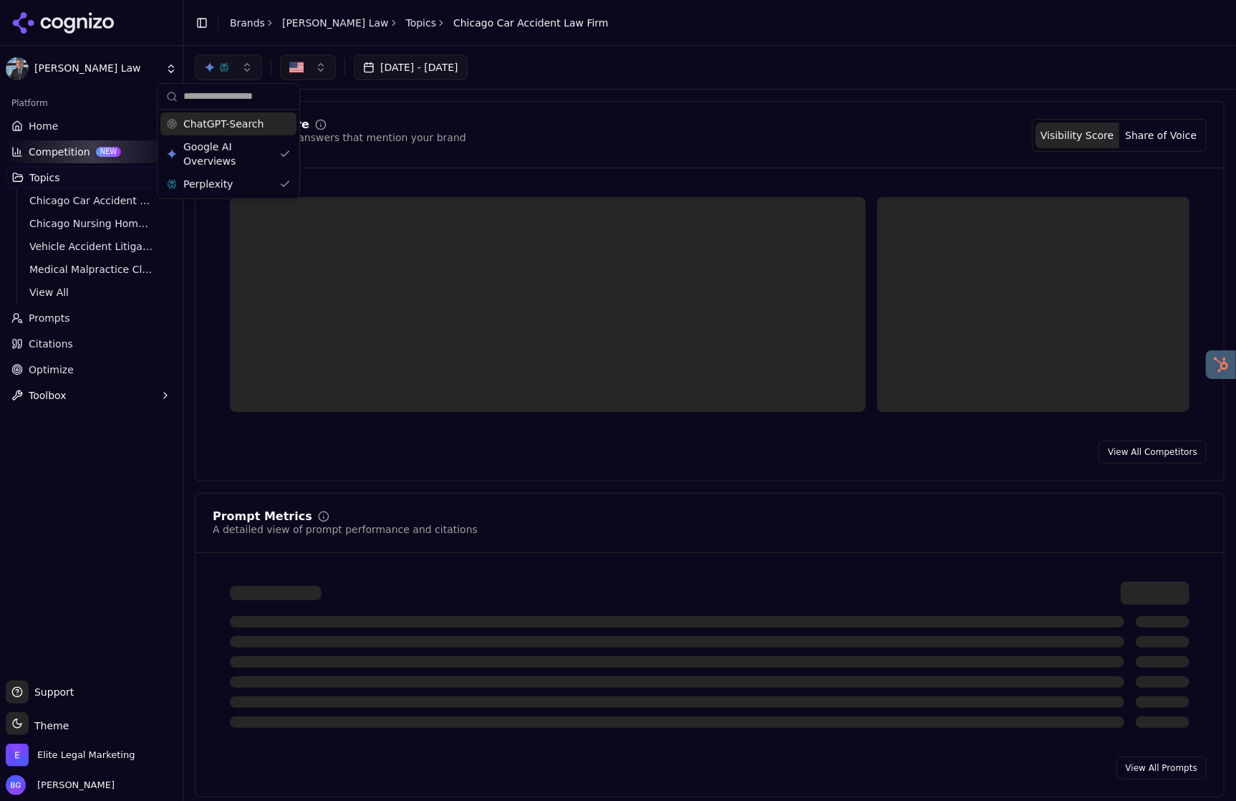
click at [286, 124] on div "ChatGPT-Search" at bounding box center [228, 123] width 136 height 23
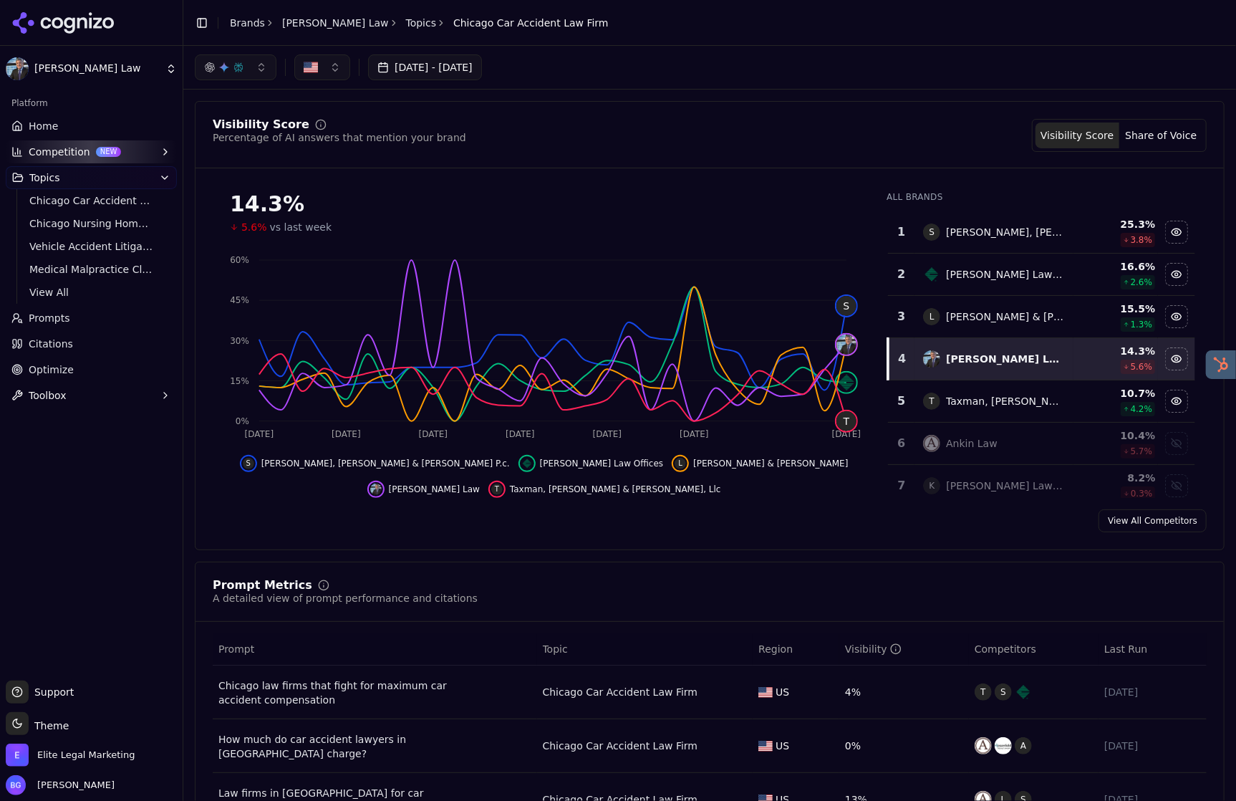
click at [662, 68] on div "[DATE] - [DATE]" at bounding box center [710, 67] width 1030 height 26
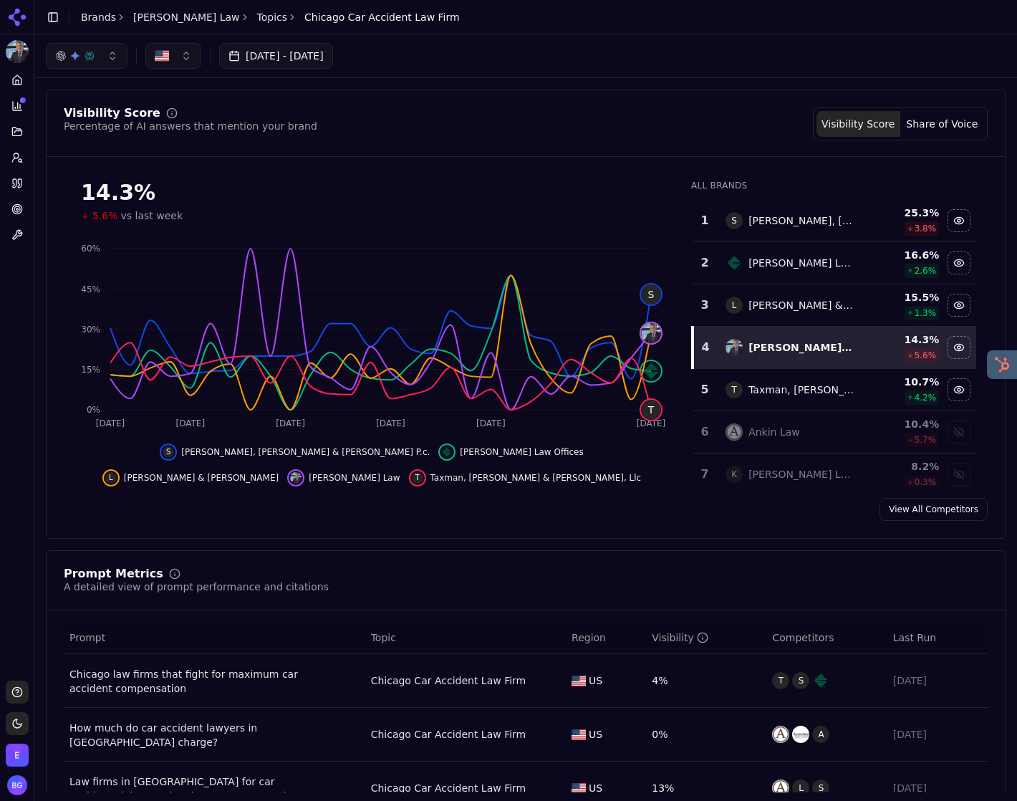
click at [21, 77] on icon at bounding box center [16, 79] width 11 height 11
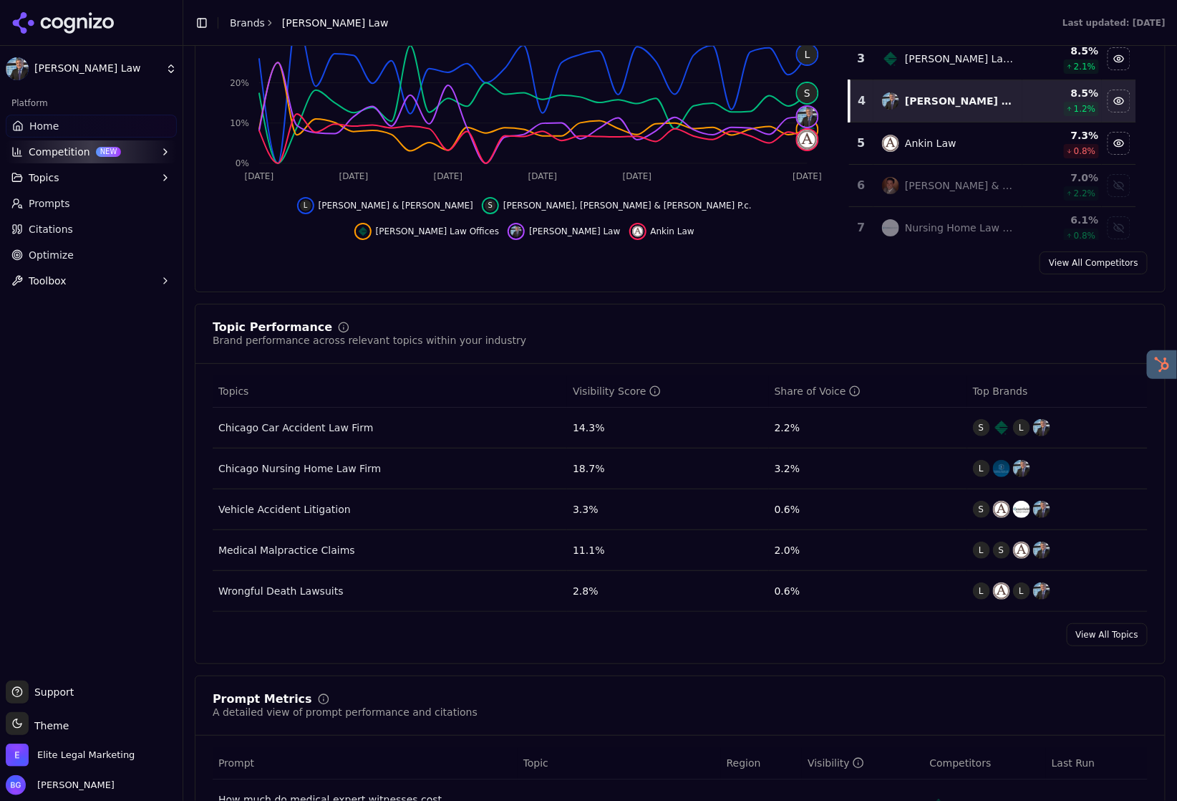
scroll to position [342, 0]
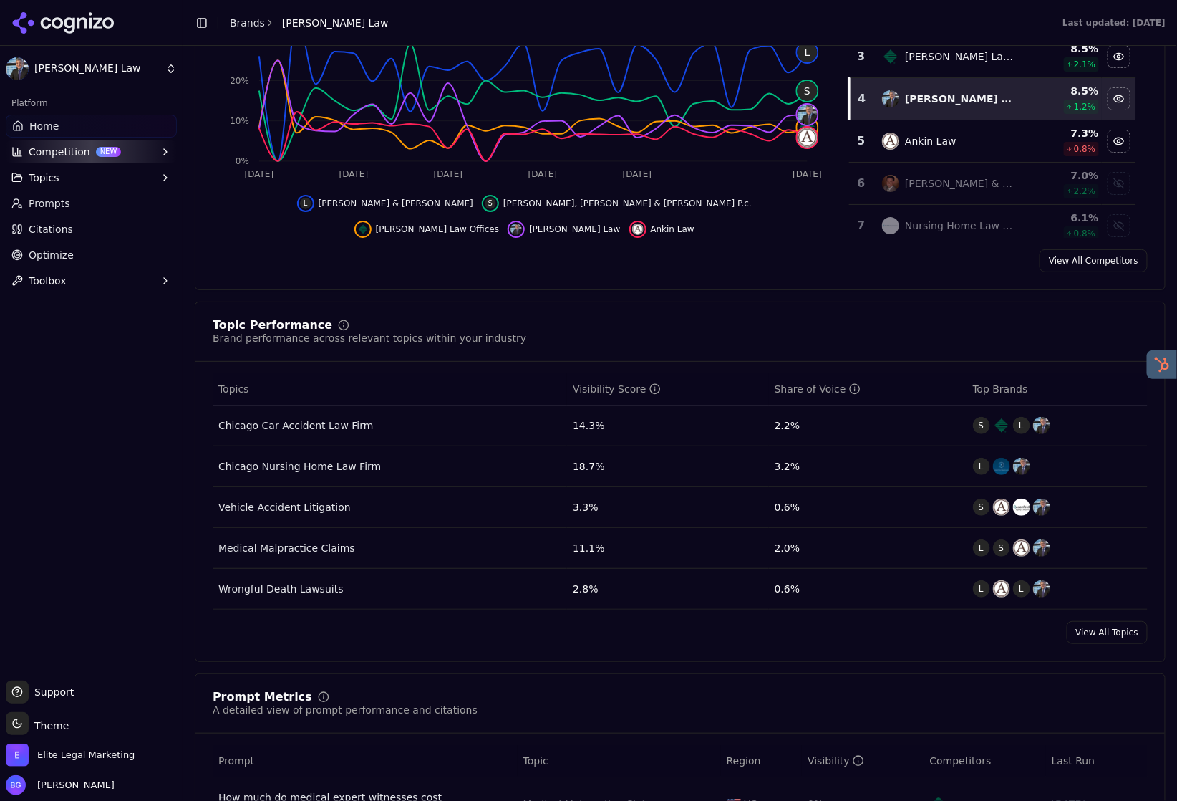
click at [1068, 635] on link "View All Topics" at bounding box center [1107, 632] width 81 height 23
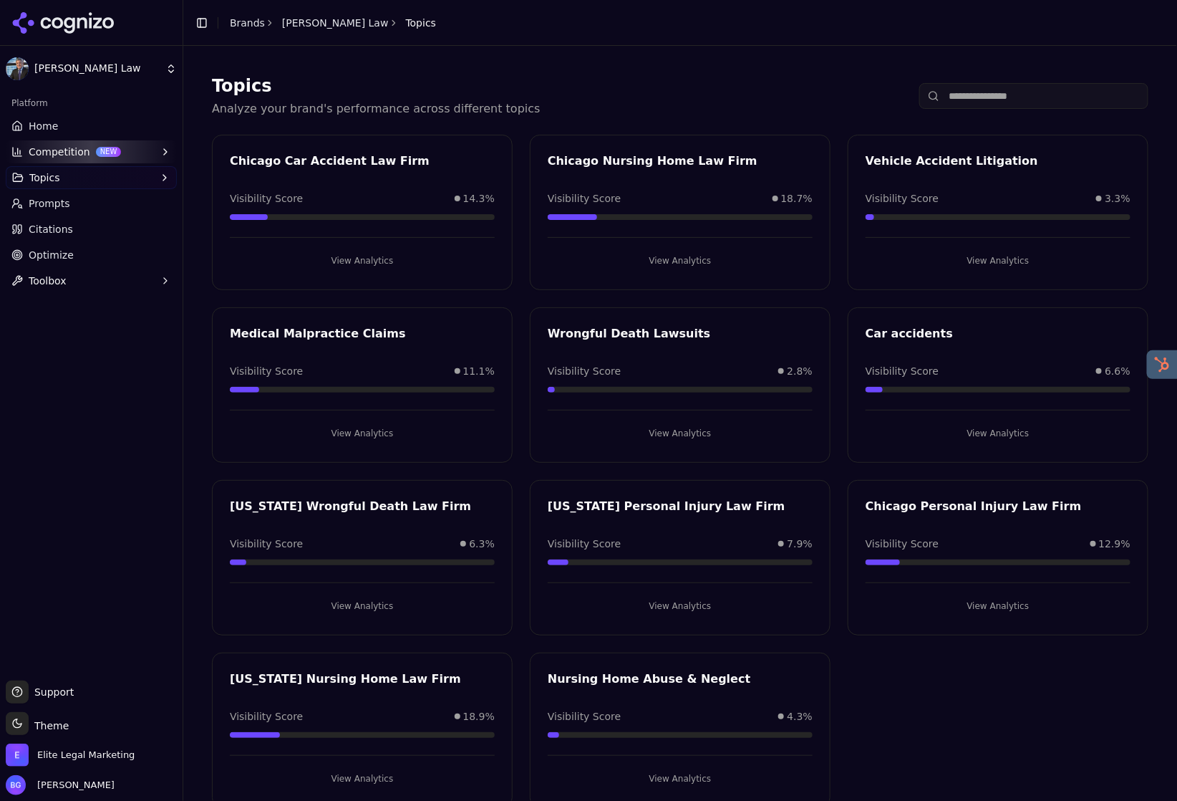
drag, startPoint x: 54, startPoint y: 201, endPoint x: 82, endPoint y: 201, distance: 27.9
click at [54, 201] on span "Prompts" at bounding box center [50, 203] width 42 height 14
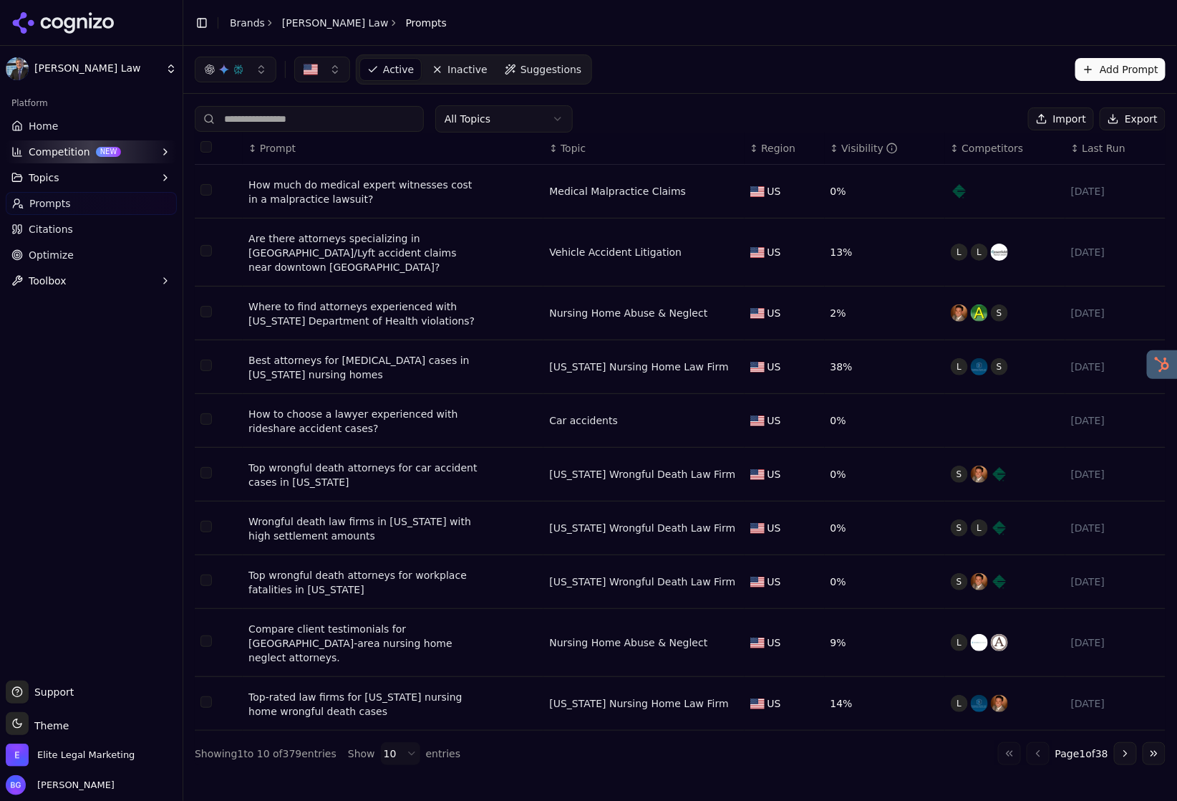
click at [844, 148] on div "Visibility" at bounding box center [869, 148] width 57 height 14
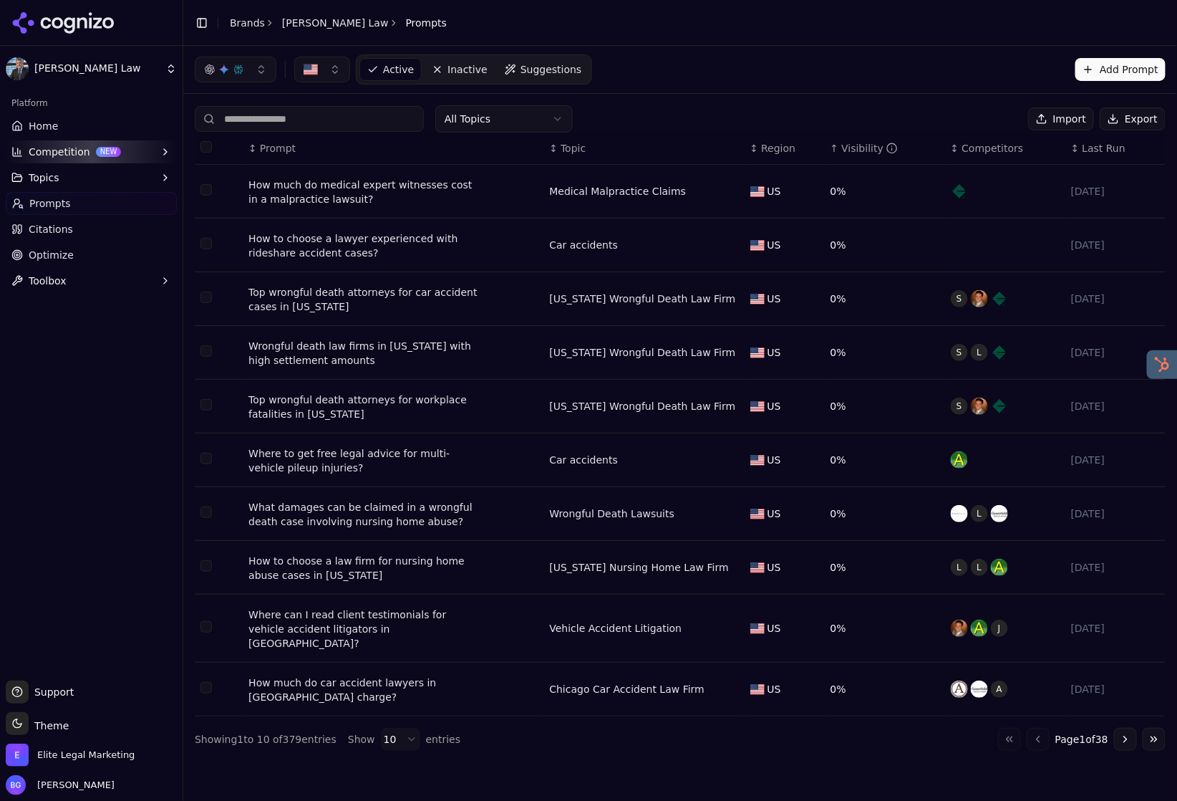
click at [857, 145] on div "Visibility" at bounding box center [869, 148] width 57 height 14
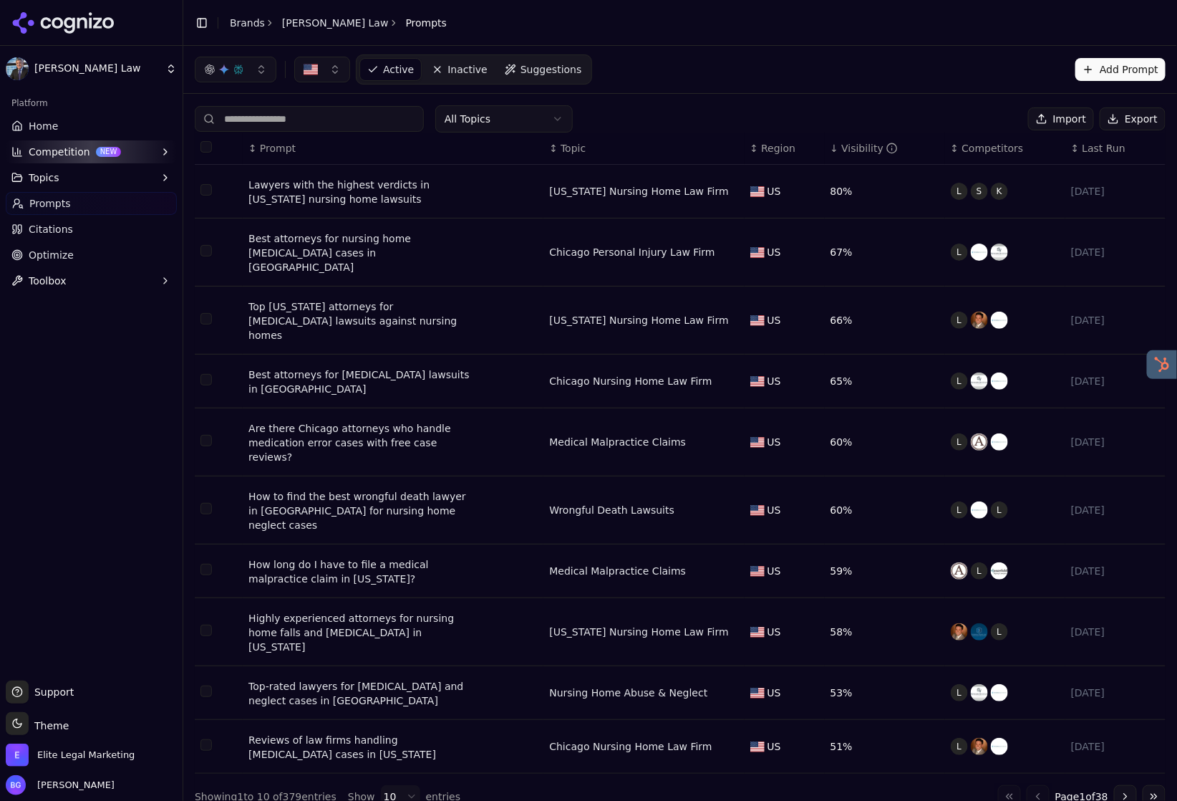
click at [1068, 785] on button "Go to next page" at bounding box center [1125, 796] width 23 height 23
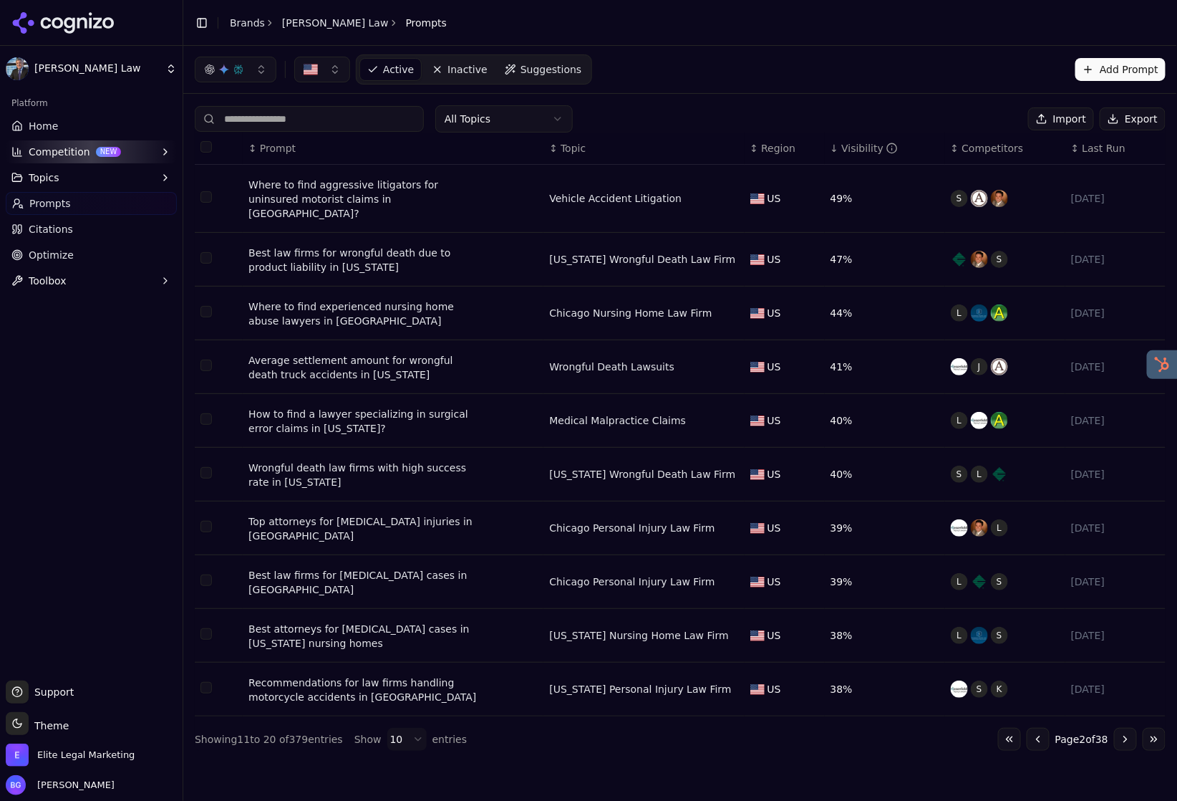
click at [60, 132] on link "Home" at bounding box center [91, 126] width 171 height 23
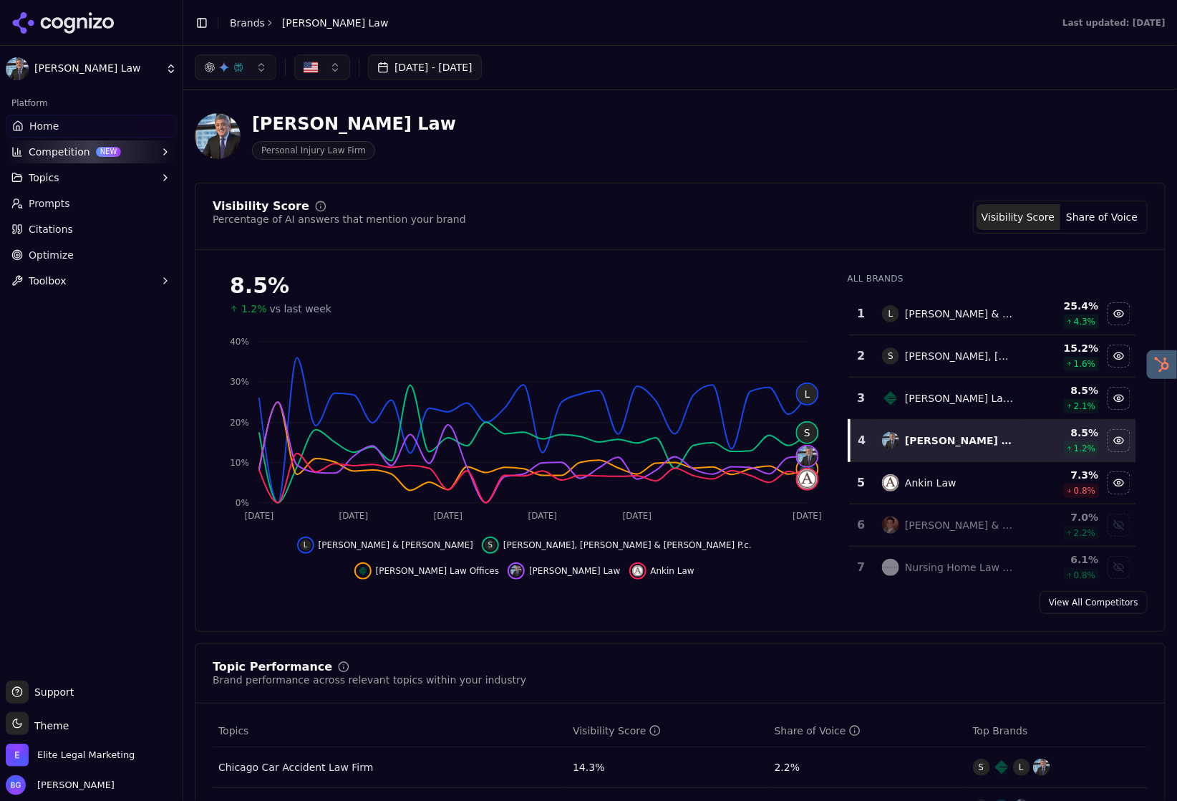
click at [269, 69] on button "button" at bounding box center [236, 67] width 82 height 26
drag, startPoint x: 533, startPoint y: 116, endPoint x: 223, endPoint y: 64, distance: 314.4
click at [531, 116] on div "[PERSON_NAME] Law Personal Injury Law Firm" at bounding box center [516, 135] width 642 height 47
click at [249, 67] on button "button" at bounding box center [236, 67] width 82 height 26
drag, startPoint x: 296, startPoint y: 127, endPoint x: 296, endPoint y: 170, distance: 42.3
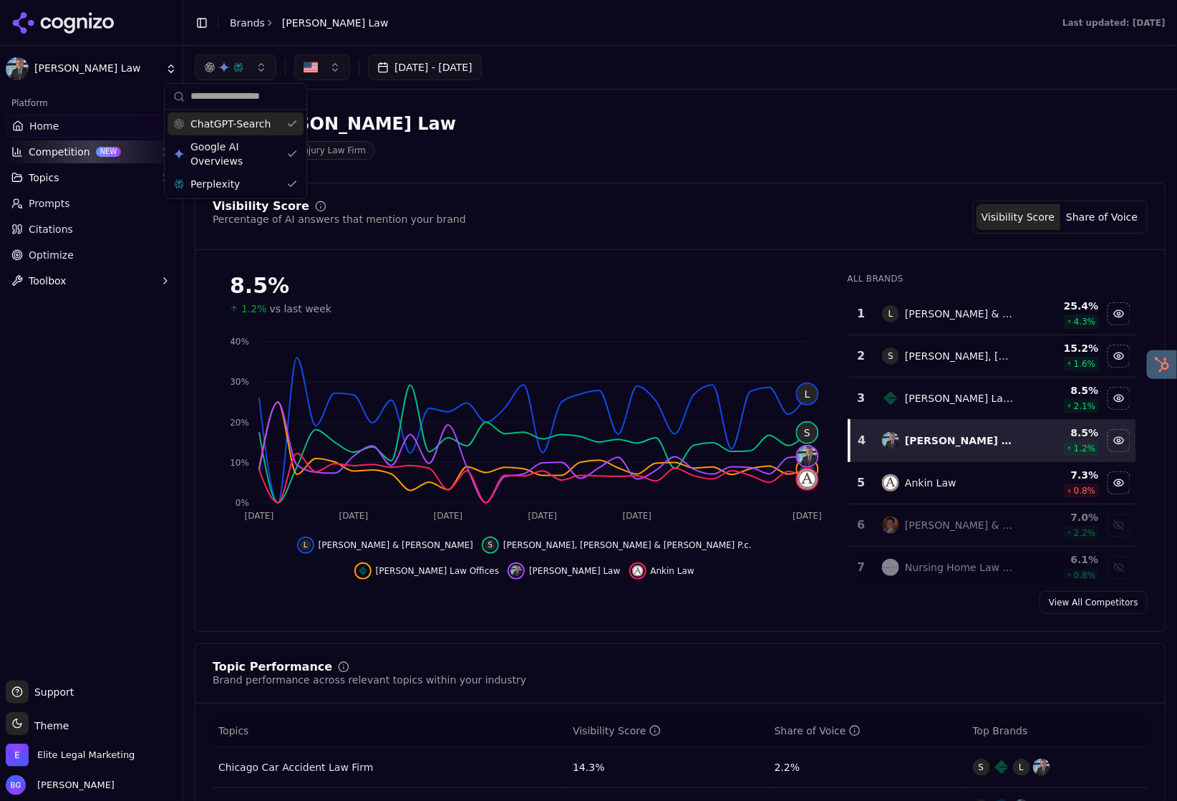
click at [296, 127] on div "ChatGPT-Search" at bounding box center [236, 123] width 136 height 23
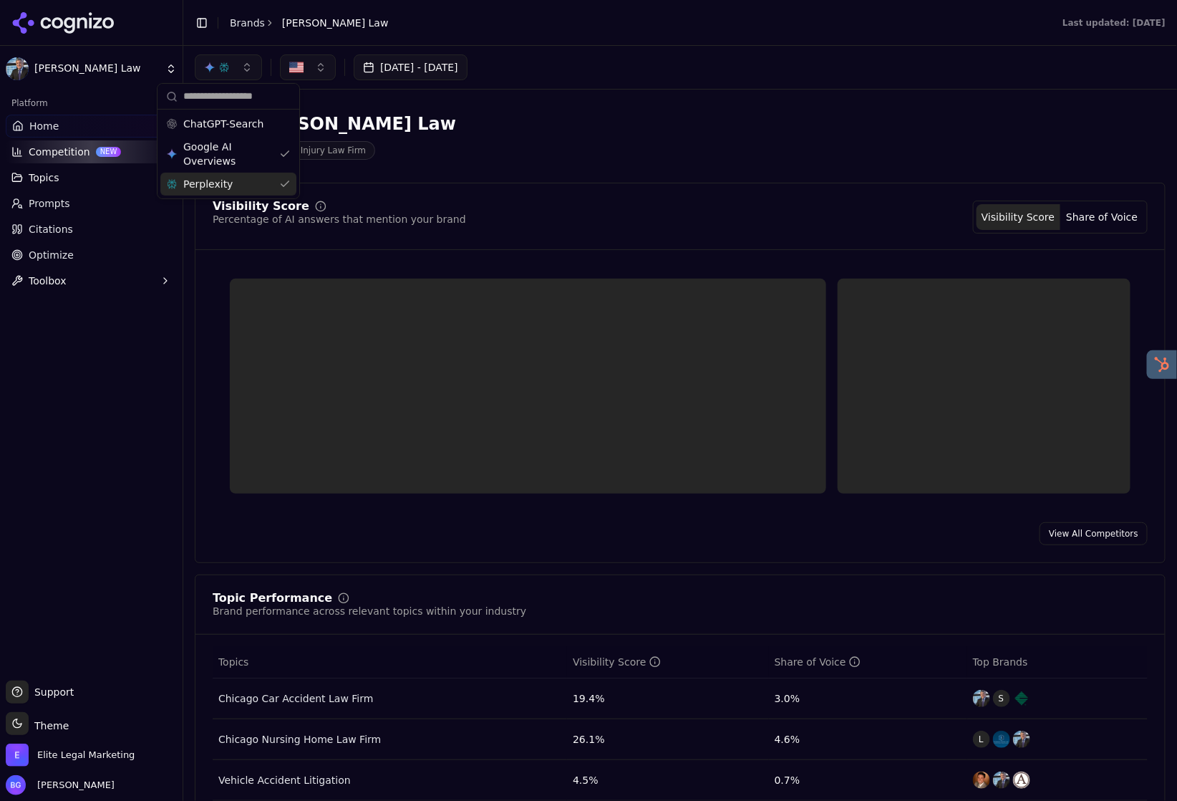
drag, startPoint x: 285, startPoint y: 186, endPoint x: 310, endPoint y: 176, distance: 27.0
click at [286, 186] on div "Perplexity" at bounding box center [228, 184] width 136 height 23
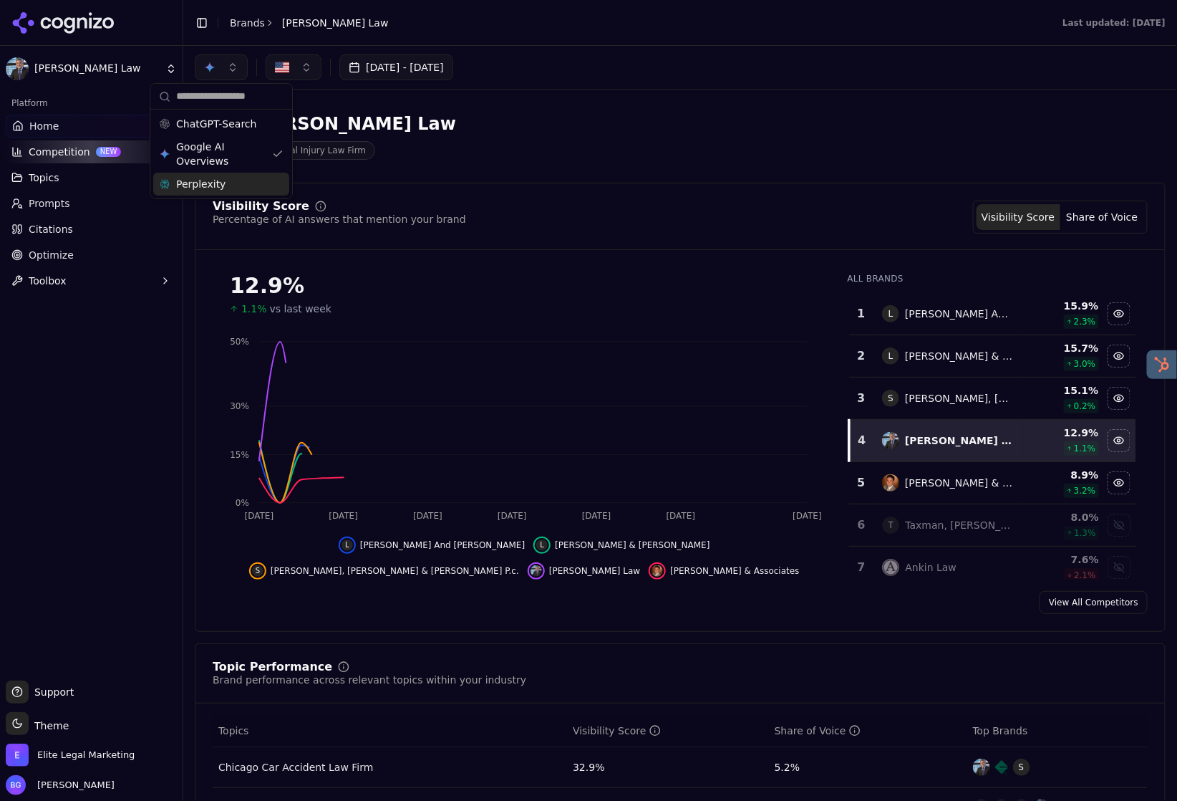
drag, startPoint x: 596, startPoint y: 60, endPoint x: 810, endPoint y: 250, distance: 286.1
click at [596, 60] on div "[DATE] - [DATE]" at bounding box center [680, 67] width 971 height 26
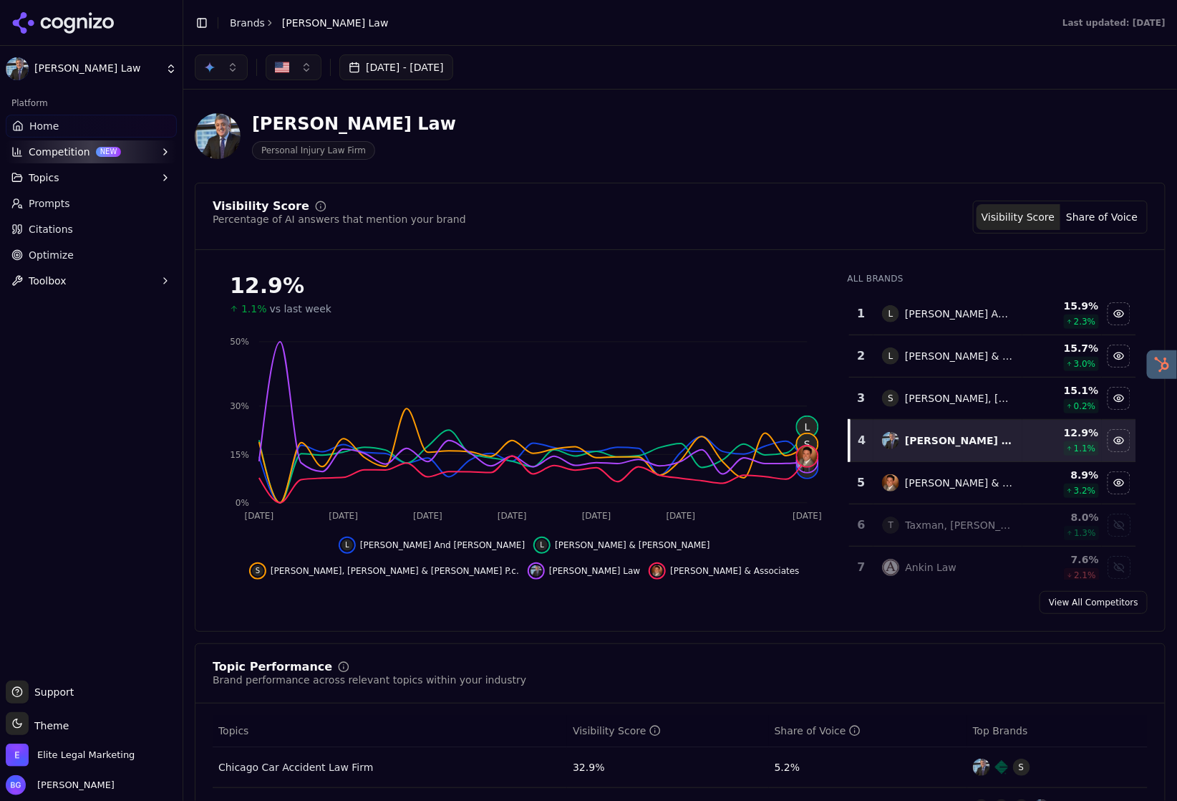
click at [236, 69] on button "button" at bounding box center [221, 67] width 53 height 26
click at [279, 156] on div "Google AI Overviews" at bounding box center [221, 153] width 136 height 37
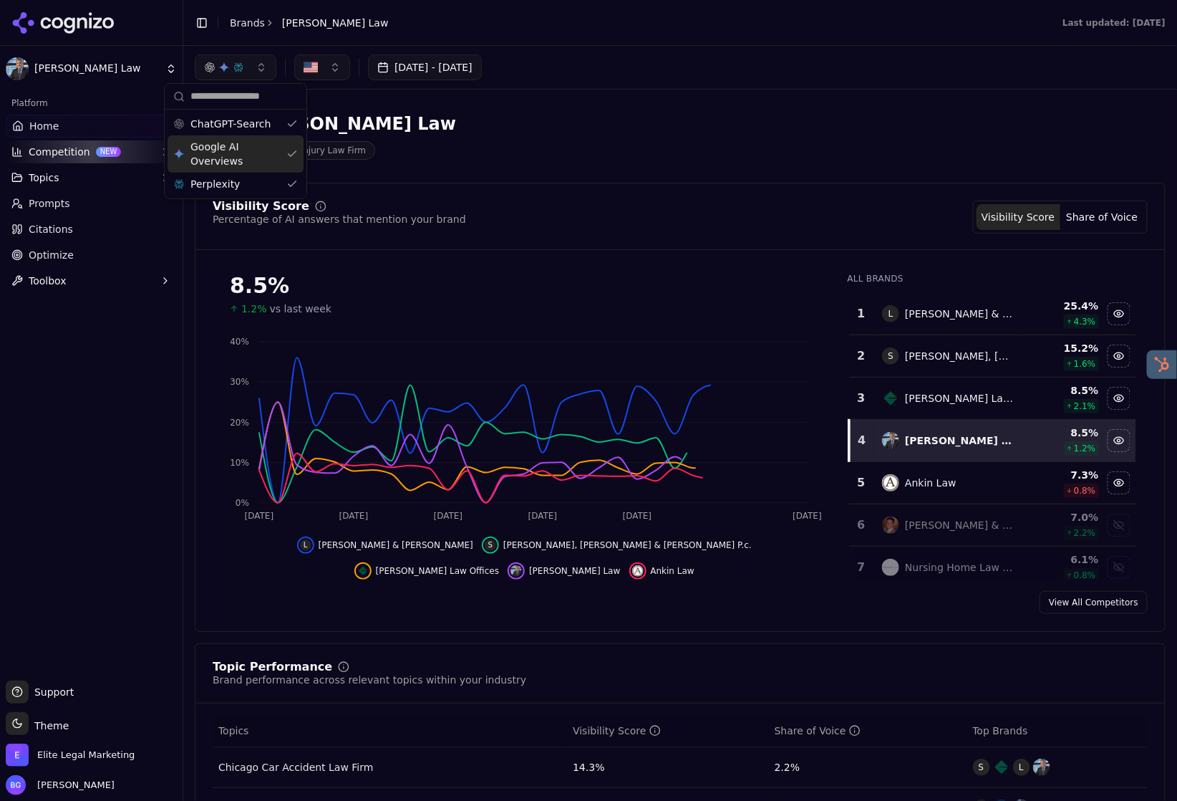
click at [297, 155] on div "Google AI Overviews" at bounding box center [236, 153] width 136 height 37
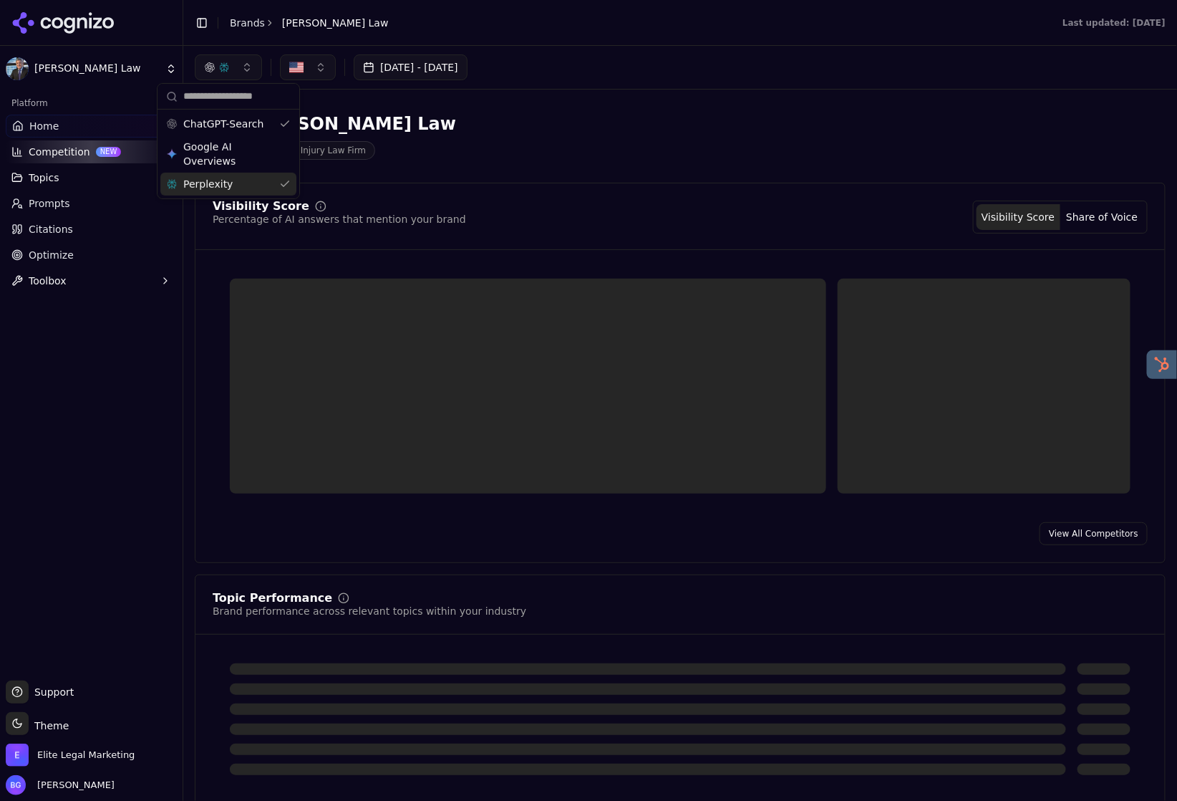
click at [284, 186] on div "Perplexity" at bounding box center [228, 184] width 136 height 23
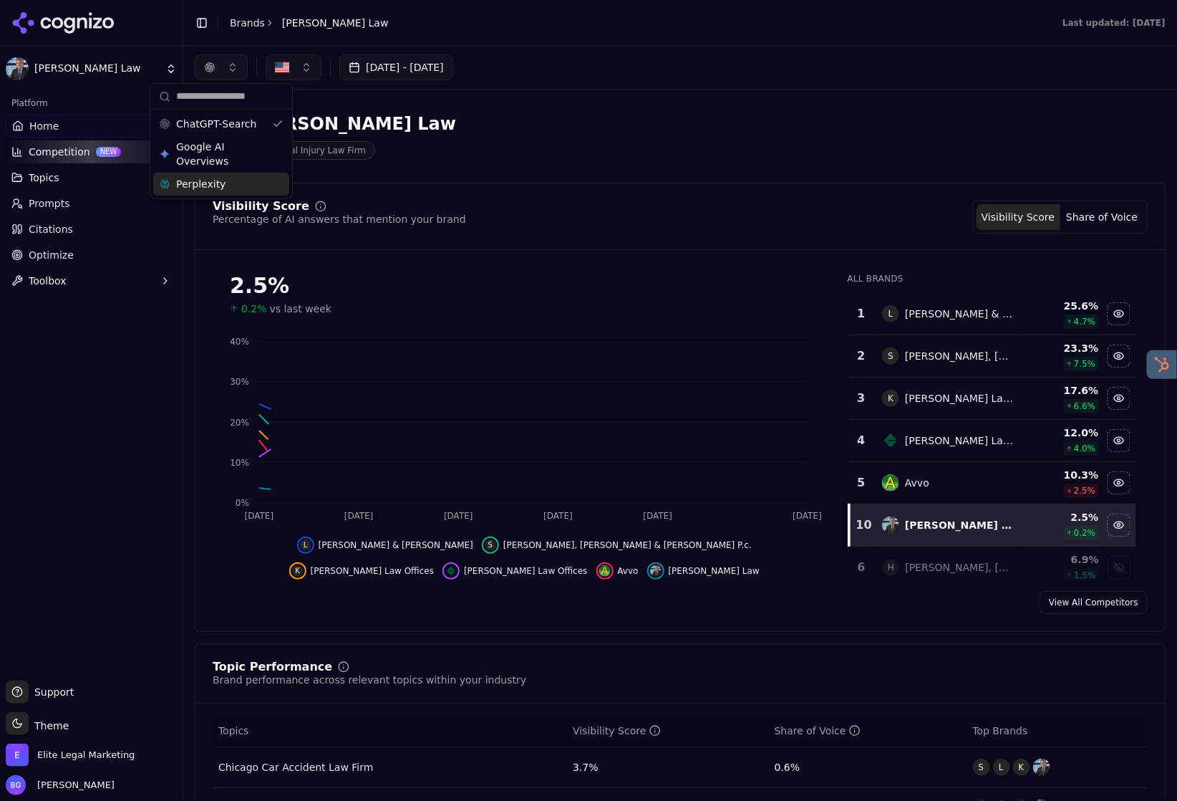
click at [613, 124] on div "[PERSON_NAME] Law Personal Injury Law Firm" at bounding box center [516, 135] width 642 height 47
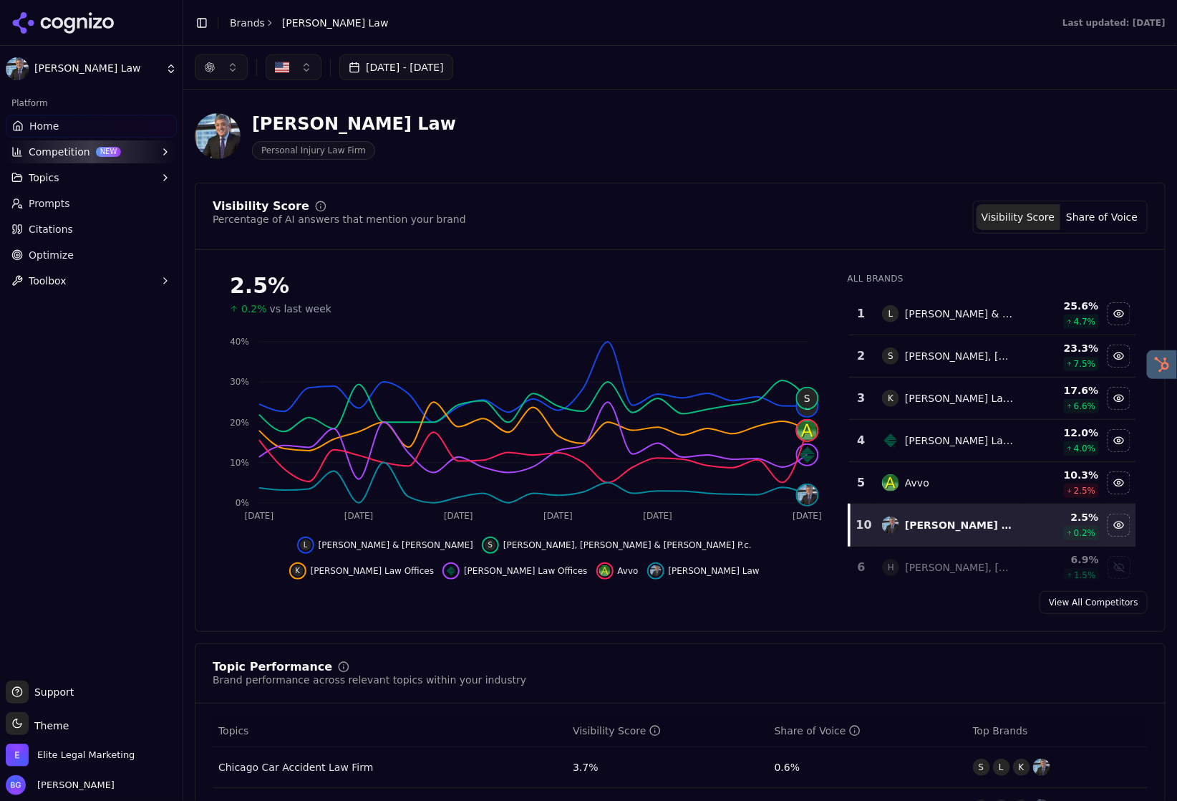
click at [216, 64] on button "button" at bounding box center [221, 67] width 53 height 26
drag, startPoint x: 251, startPoint y: 178, endPoint x: 332, endPoint y: 180, distance: 81.0
click at [251, 178] on div "Perplexity" at bounding box center [221, 184] width 136 height 23
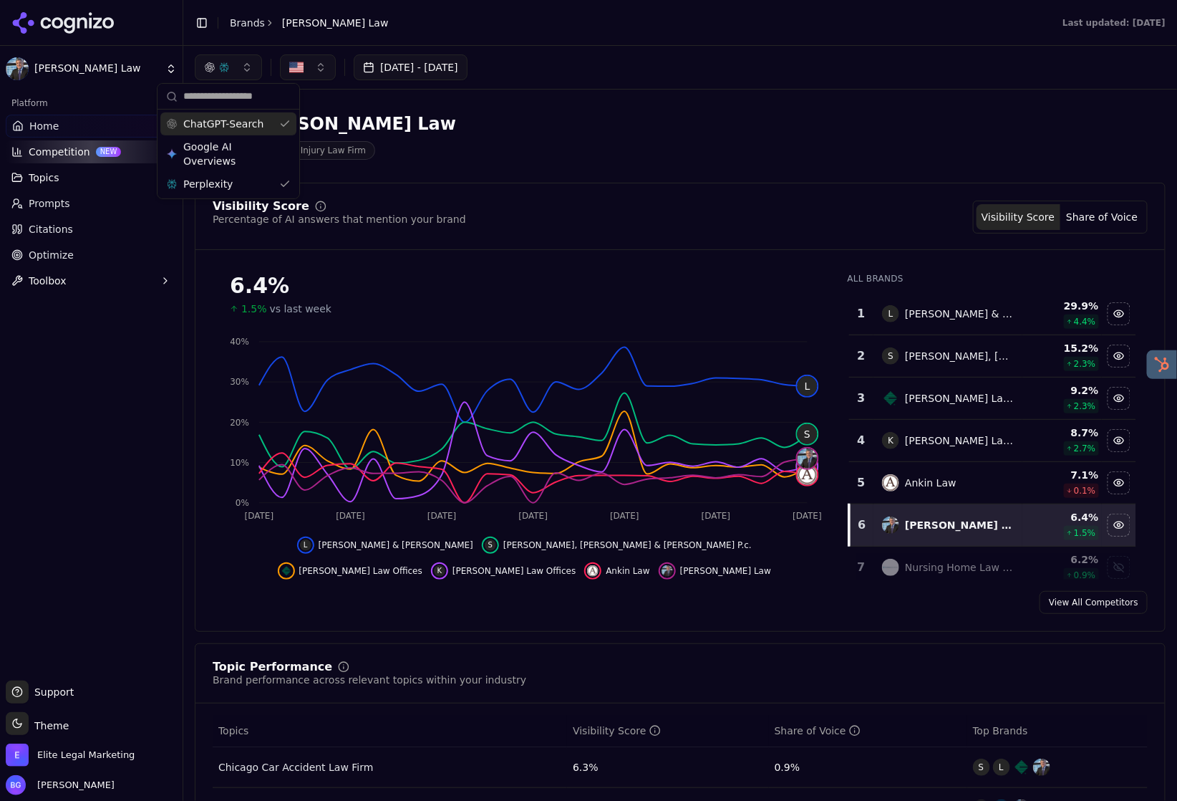
click at [282, 123] on div "ChatGPT-Search" at bounding box center [228, 123] width 136 height 23
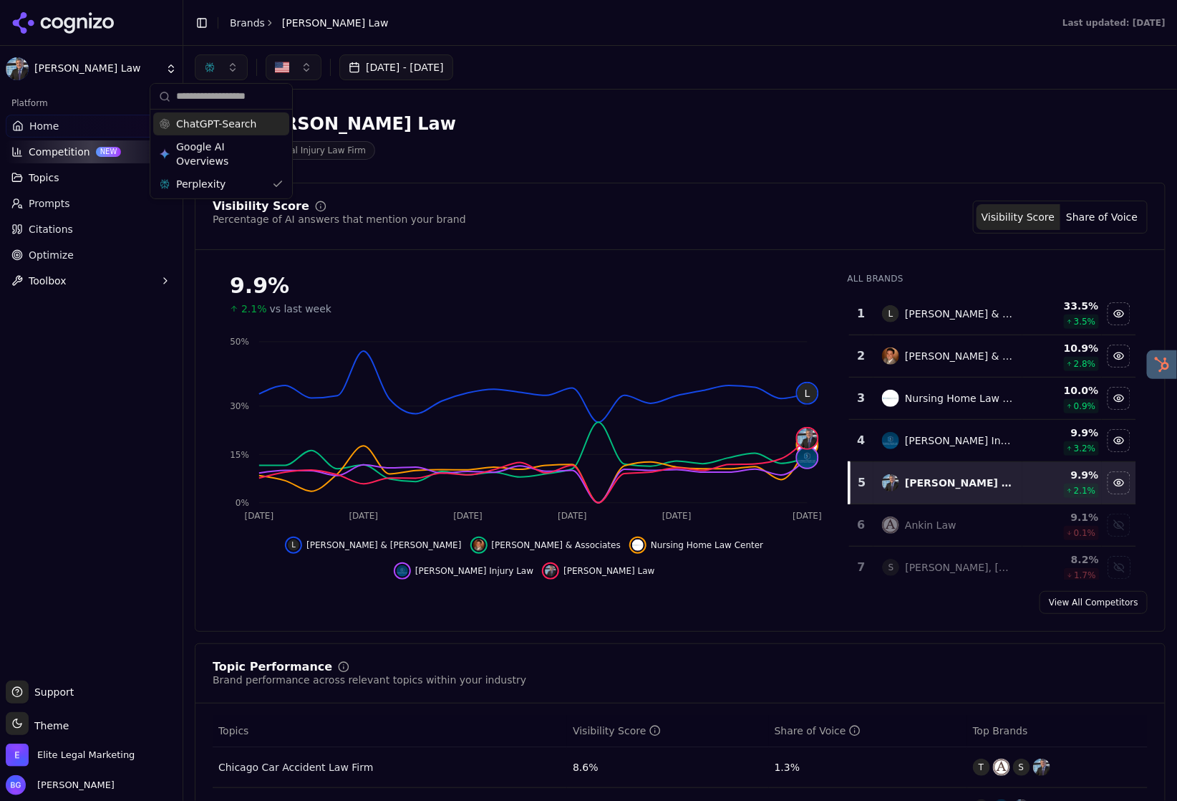
click at [231, 75] on button "button" at bounding box center [221, 67] width 53 height 26
click at [267, 153] on div "Google AI Overviews" at bounding box center [221, 153] width 136 height 37
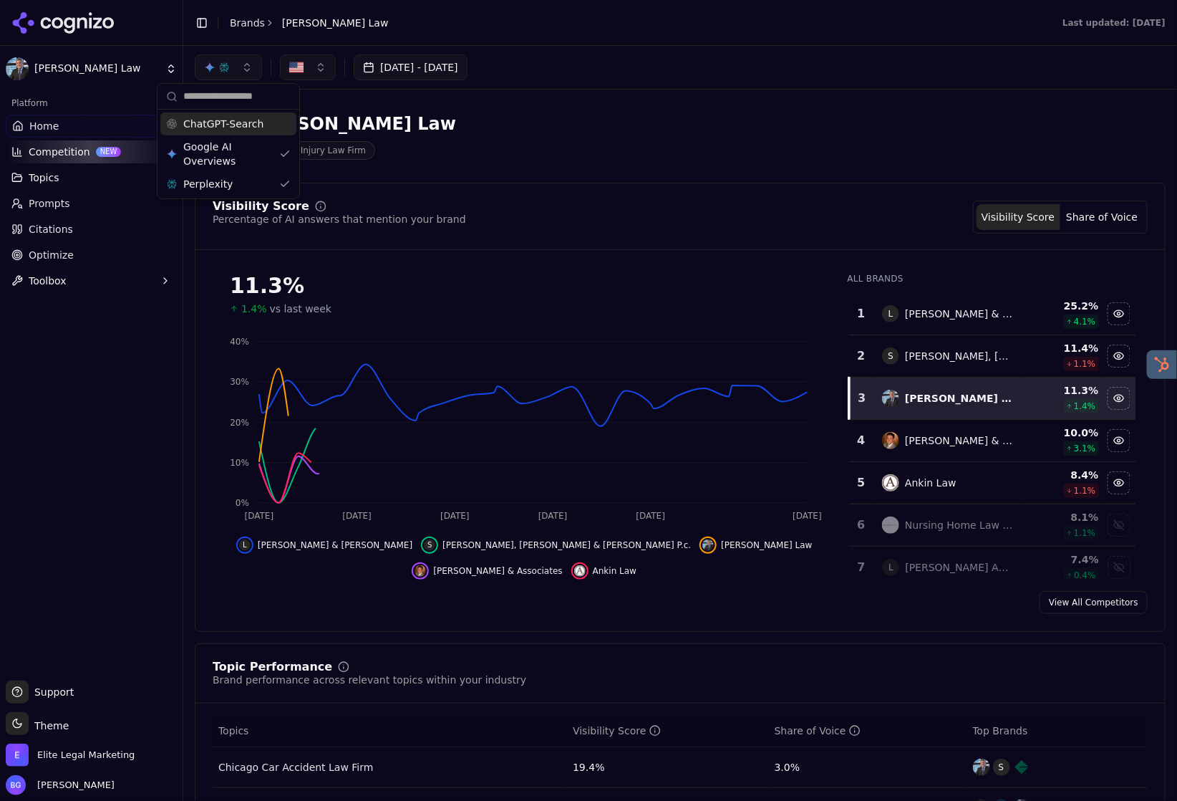
click at [280, 125] on div "ChatGPT-Search" at bounding box center [228, 123] width 136 height 23
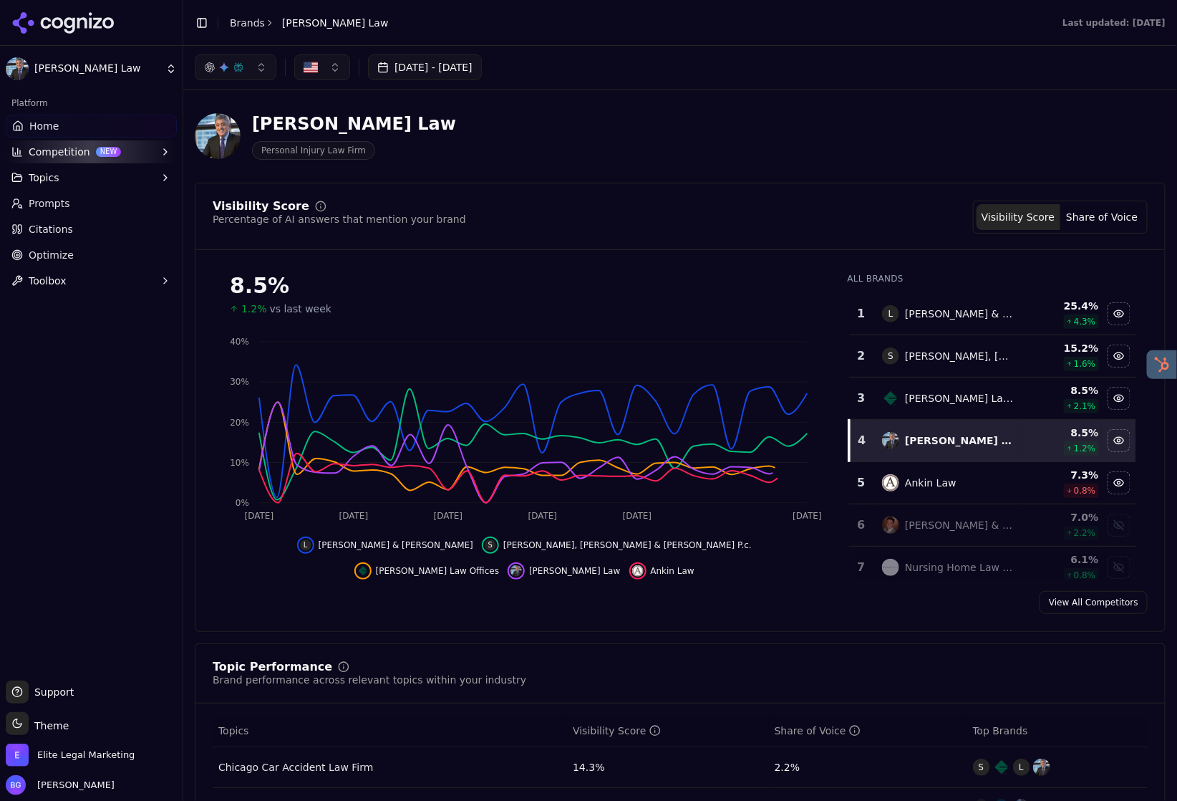
drag, startPoint x: 494, startPoint y: 122, endPoint x: 531, endPoint y: 117, distance: 37.6
click at [493, 122] on div "[PERSON_NAME] Law Personal Injury Law Firm" at bounding box center [516, 135] width 642 height 47
click at [52, 236] on link "Citations" at bounding box center [91, 229] width 171 height 23
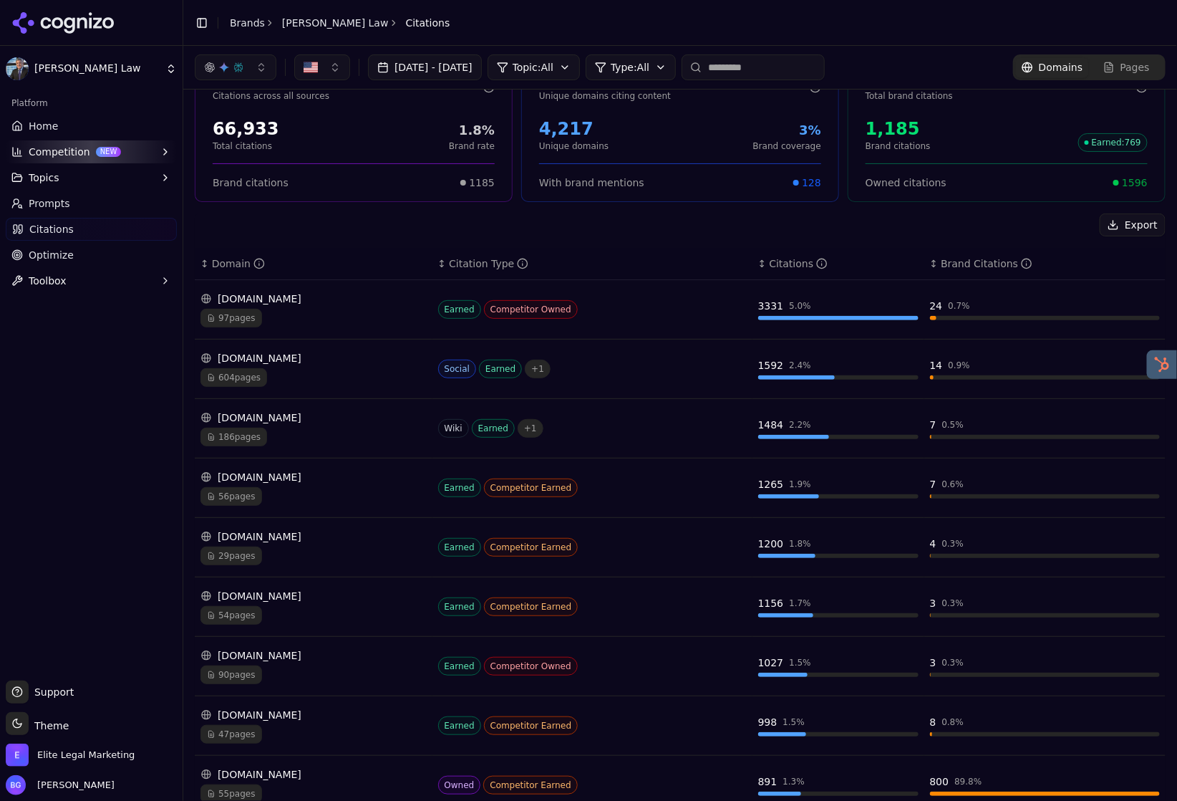
scroll to position [54, 0]
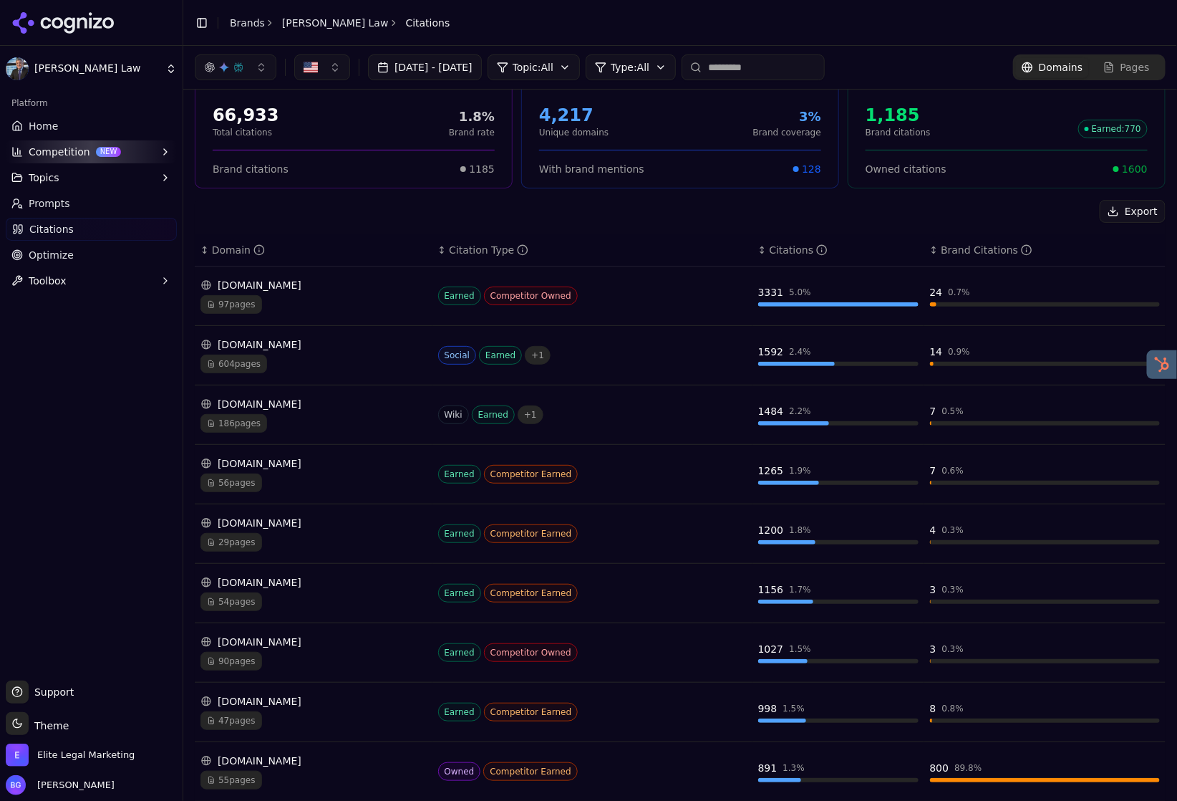
click at [427, 474] on div "56 pages" at bounding box center [313, 482] width 226 height 19
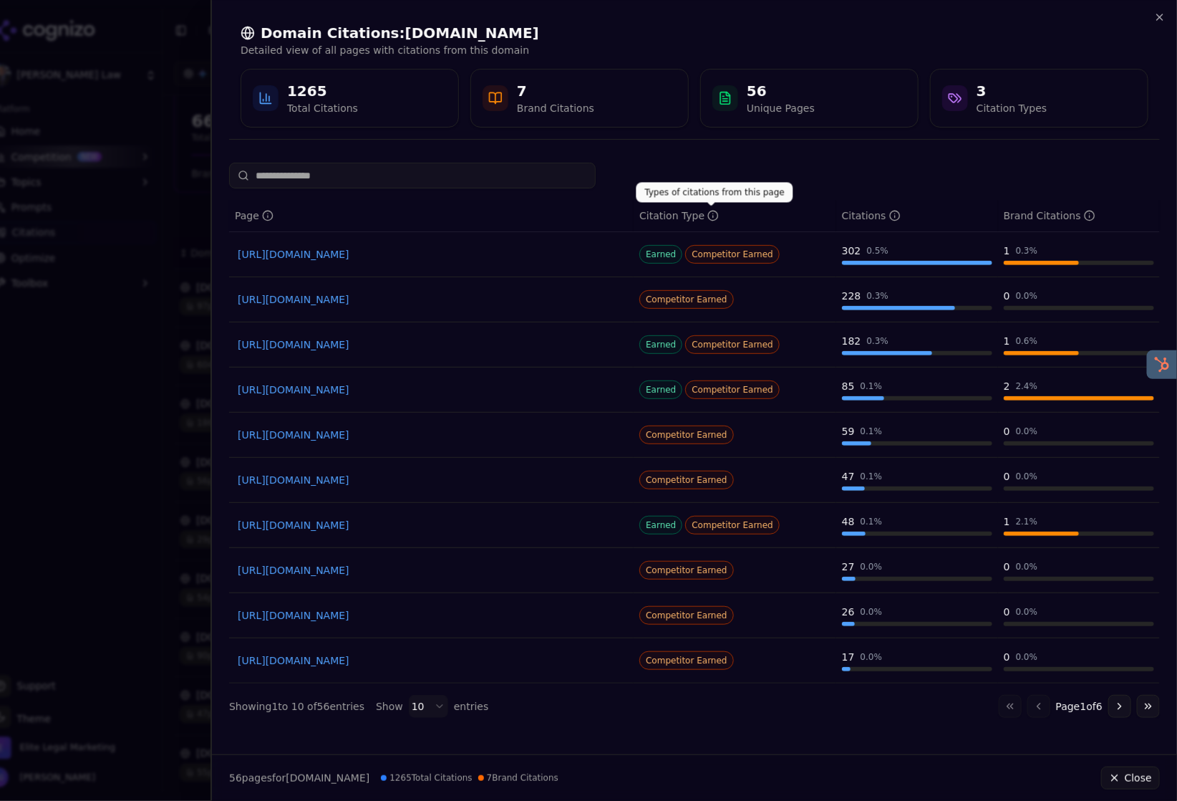
click at [720, 171] on div at bounding box center [694, 176] width 931 height 26
